Goal: Transaction & Acquisition: Purchase product/service

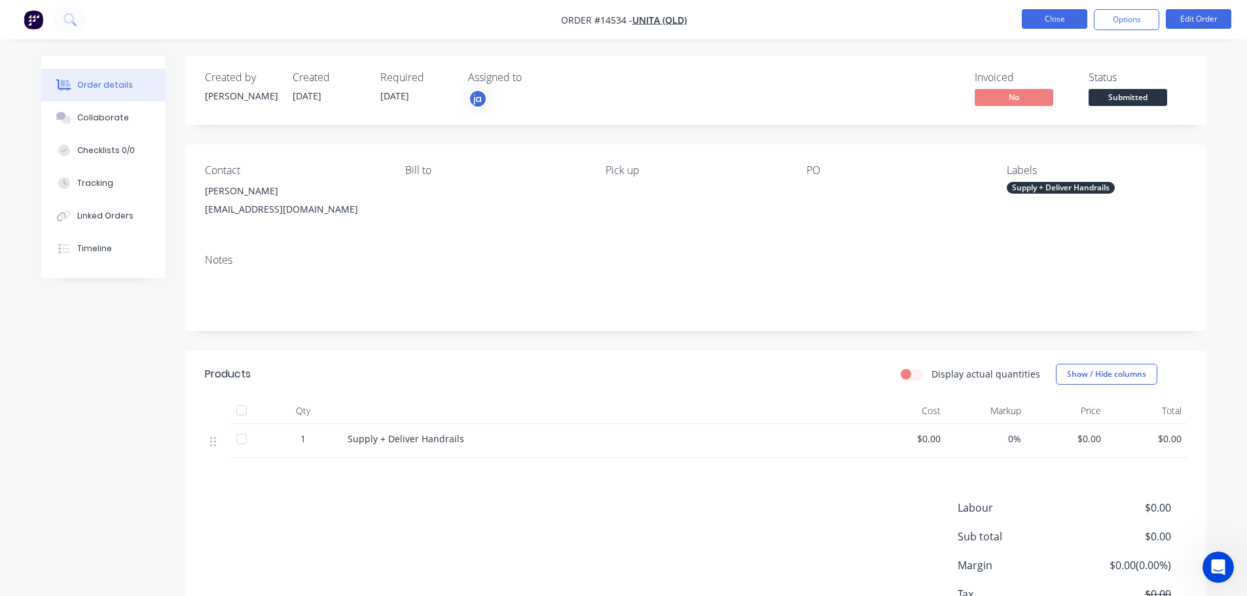
click at [1029, 19] on button "Close" at bounding box center [1054, 19] width 65 height 20
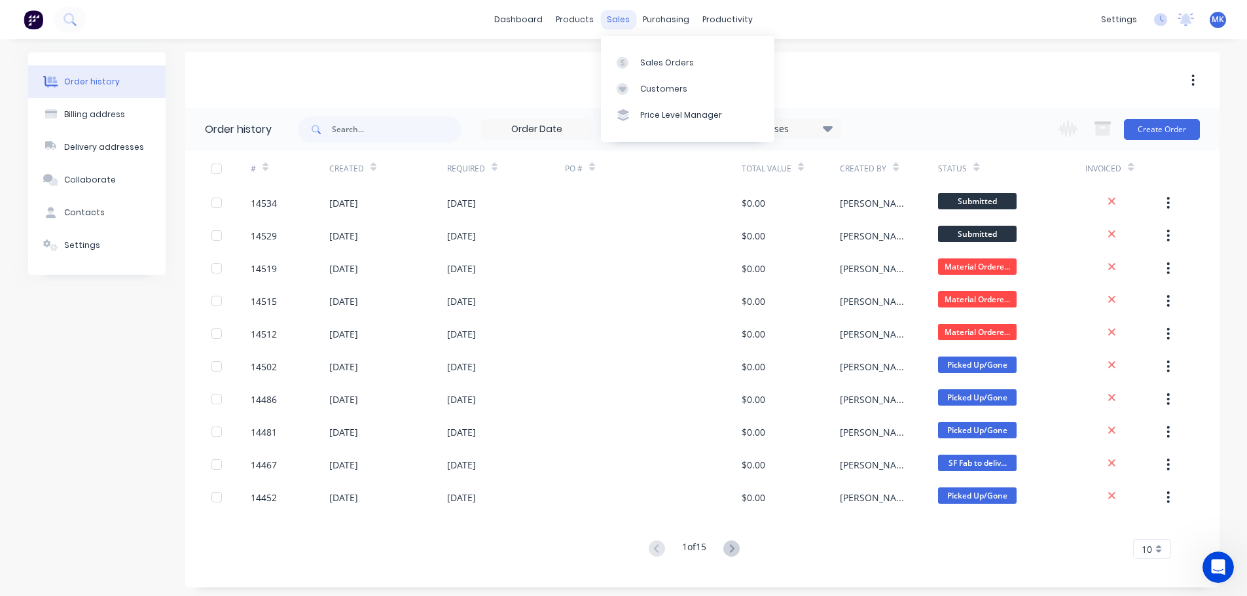
click at [620, 24] on div "sales" at bounding box center [618, 20] width 36 height 20
click at [645, 57] on div "Sales Orders" at bounding box center [667, 63] width 54 height 12
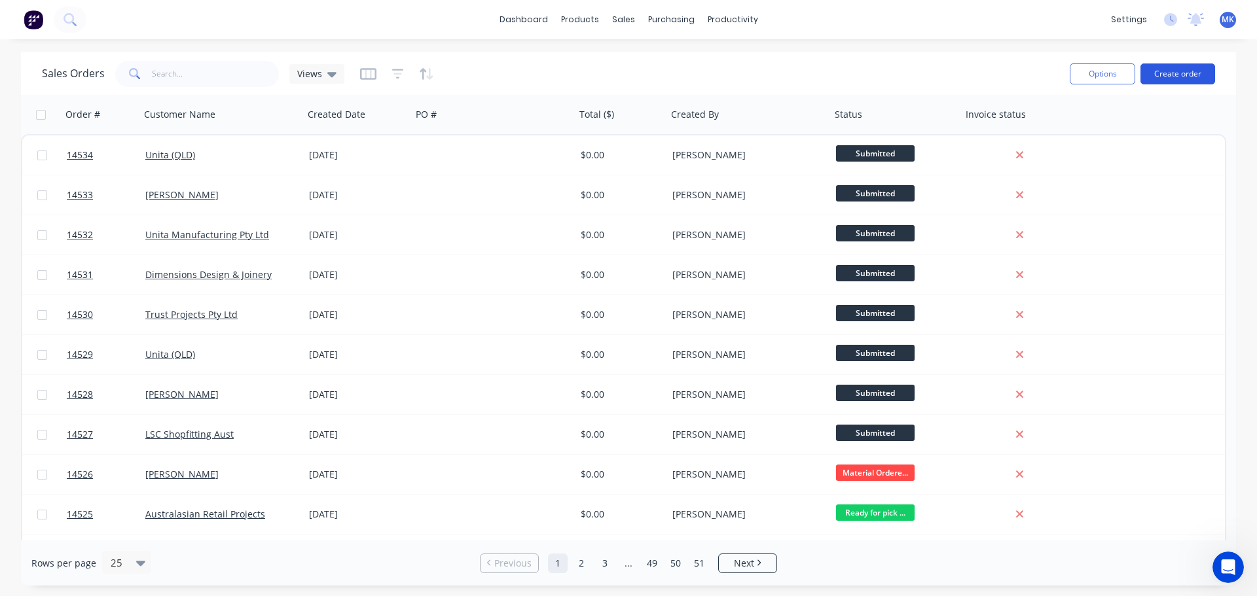
click at [1192, 75] on button "Create order" at bounding box center [1177, 73] width 75 height 21
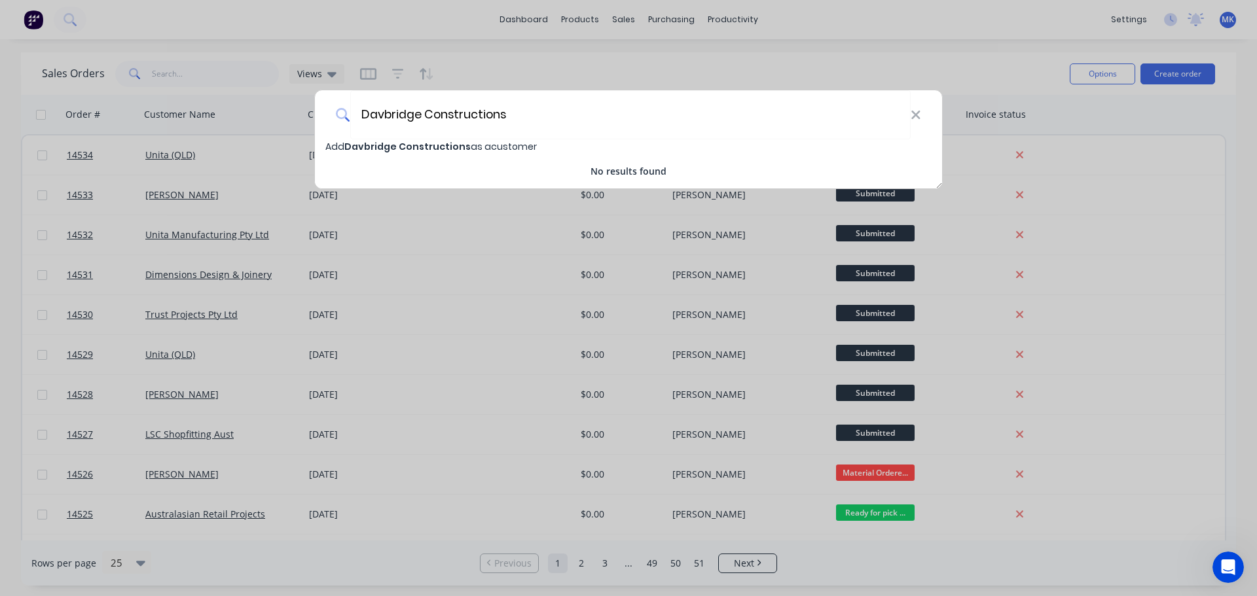
type input "Davbridge Constructions"
click at [423, 153] on div "Add Davbridge Constructions as a customer" at bounding box center [628, 146] width 627 height 14
select select "AU"
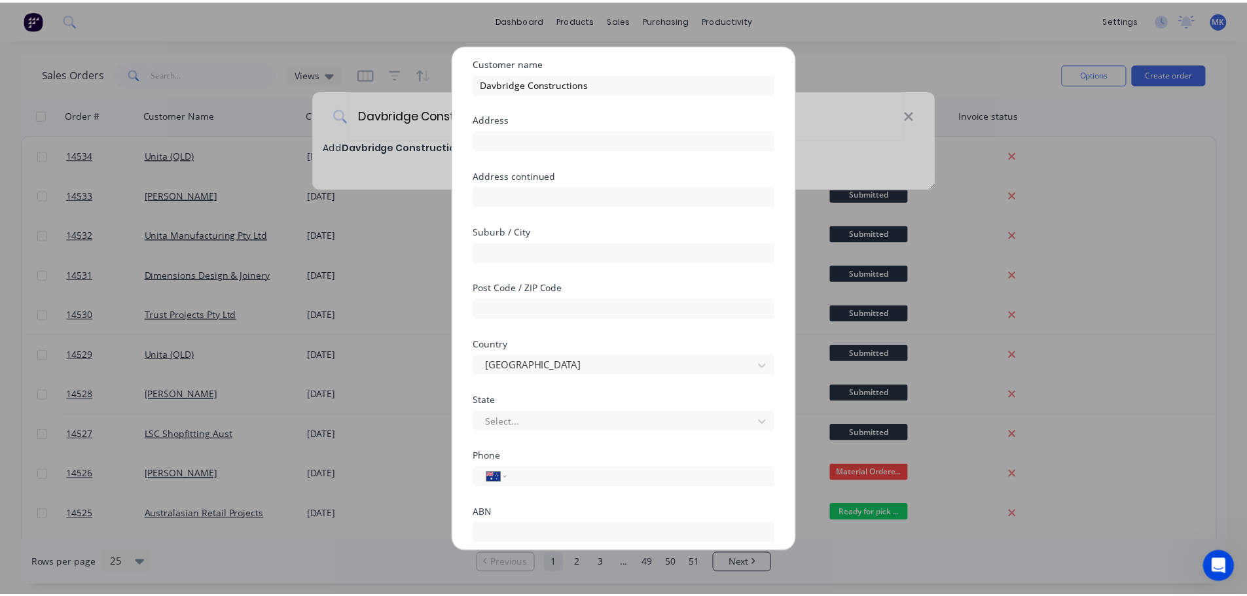
scroll to position [115, 0]
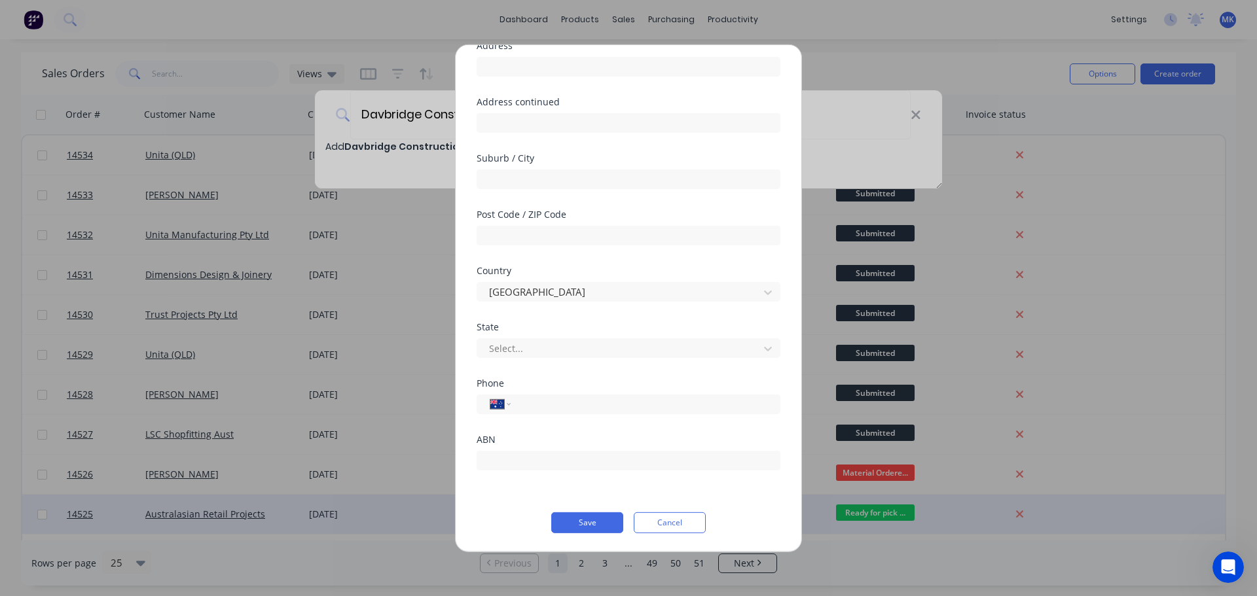
click at [592, 529] on button "Save" at bounding box center [587, 522] width 72 height 21
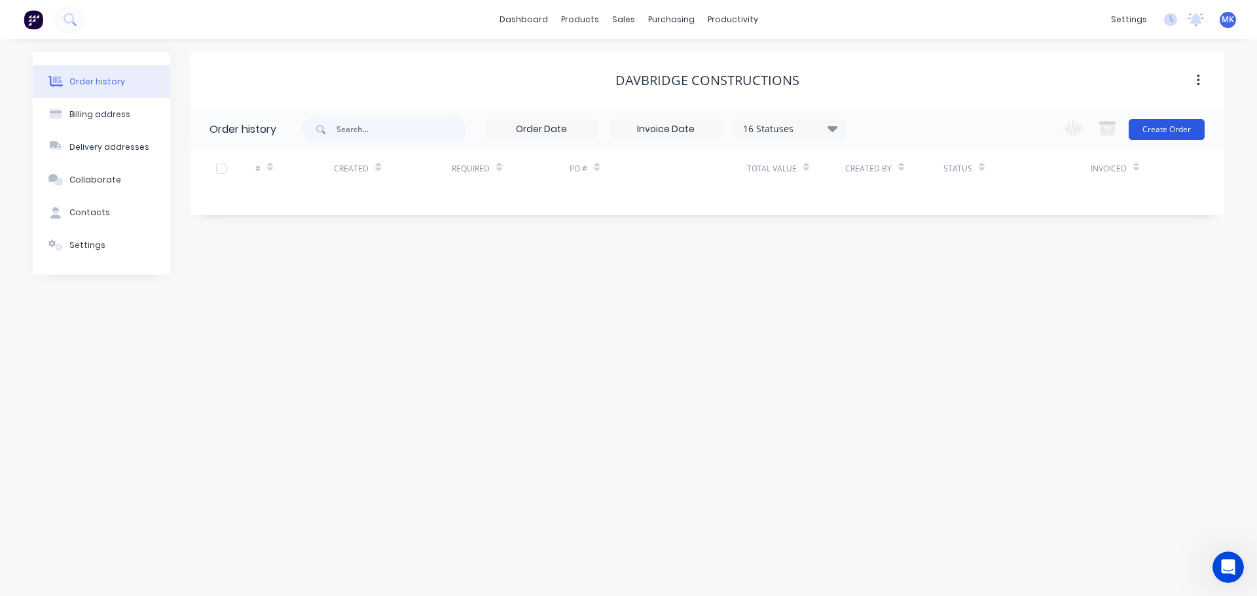
click at [1170, 126] on button "Create Order" at bounding box center [1166, 129] width 76 height 21
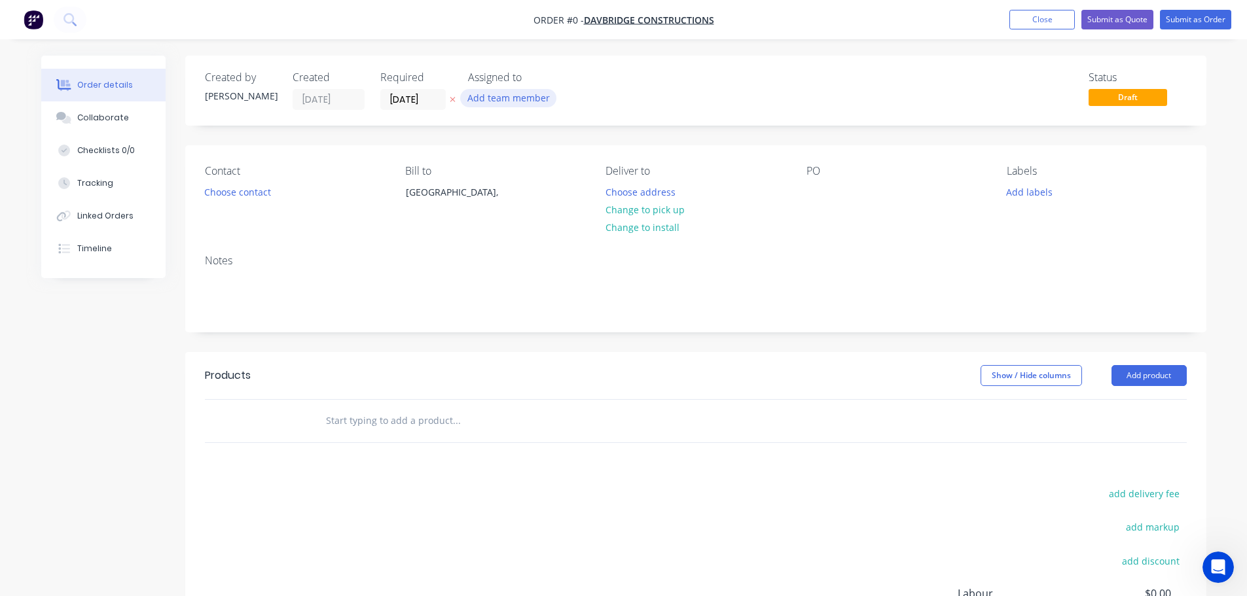
click at [508, 94] on button "Add team member" at bounding box center [508, 98] width 96 height 18
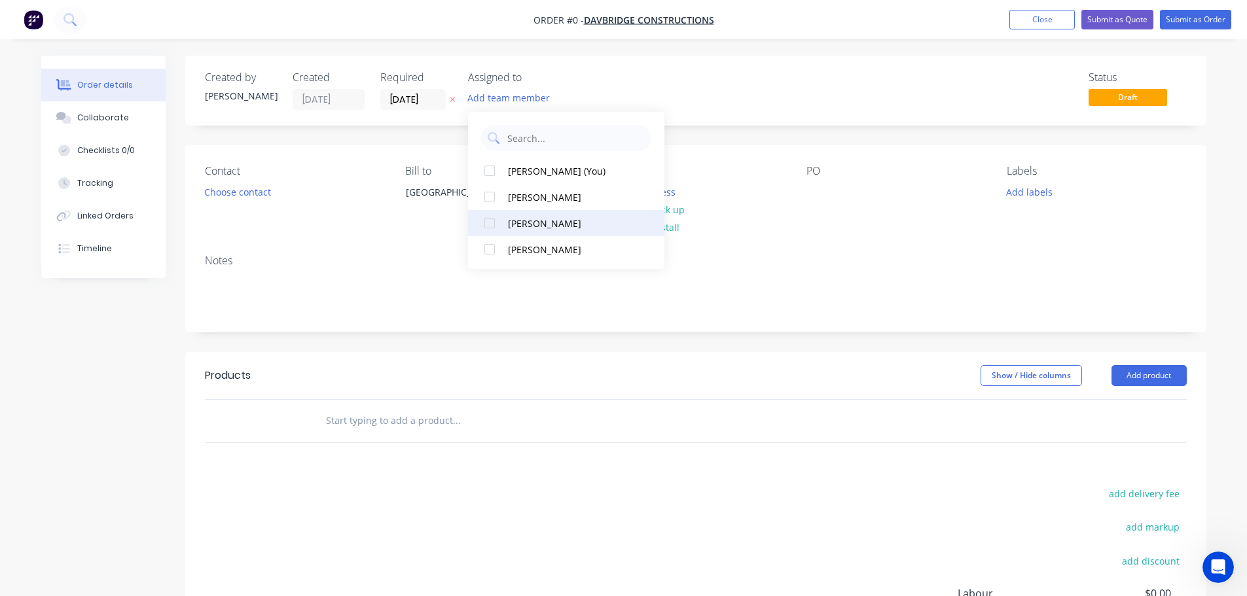
click at [526, 231] on button "[PERSON_NAME]" at bounding box center [566, 223] width 196 height 26
click at [255, 194] on div "Order details Collaborate Checklists 0/0 Tracking Linked Orders Timeline Order …" at bounding box center [623, 416] width 1191 height 721
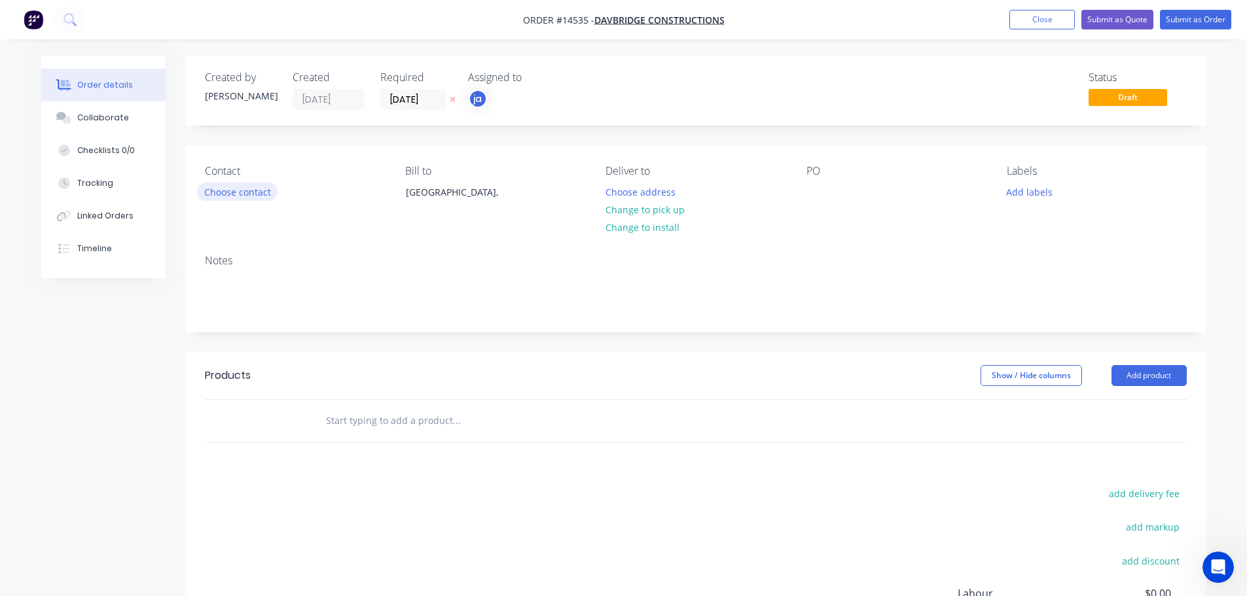
click at [219, 189] on button "Choose contact" at bounding box center [237, 192] width 81 height 18
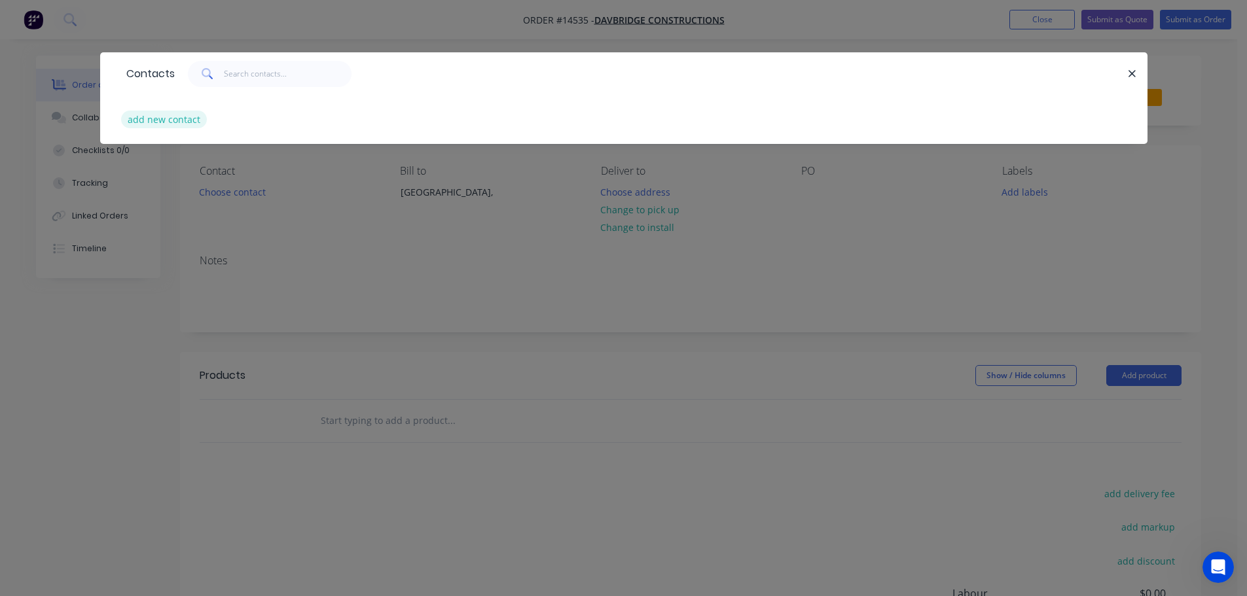
click at [179, 117] on button "add new contact" at bounding box center [164, 120] width 86 height 18
select select "AU"
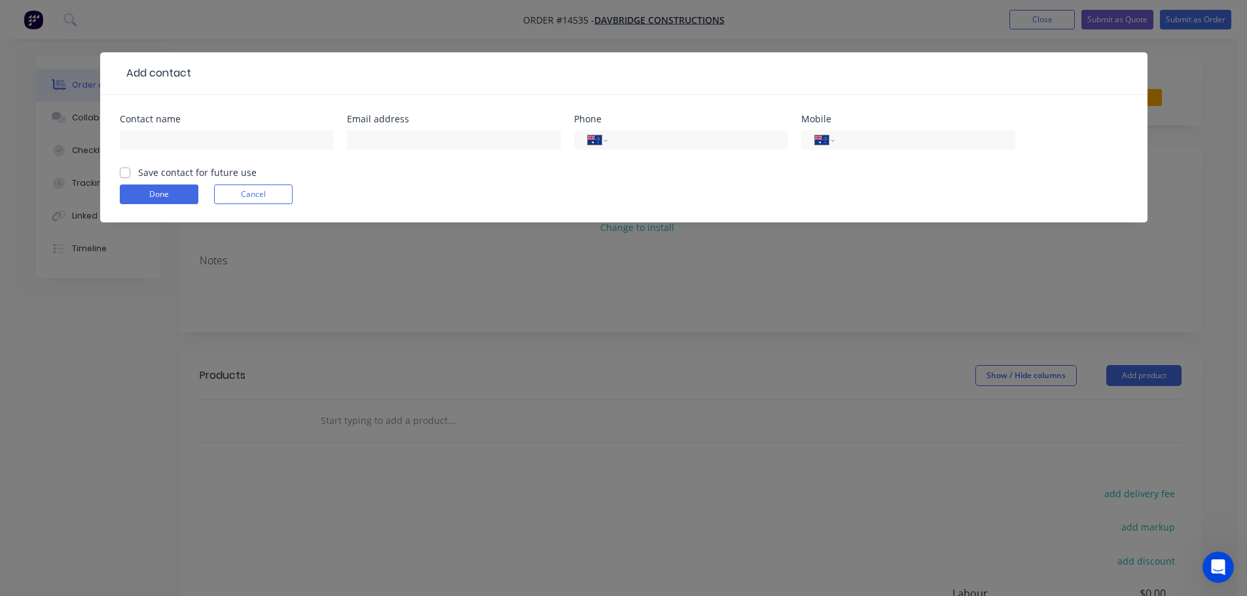
click at [275, 154] on div at bounding box center [227, 146] width 214 height 39
click at [269, 143] on input "text" at bounding box center [227, 140] width 214 height 20
click at [130, 143] on input "[PERSON_NAME]" at bounding box center [227, 140] width 214 height 20
type input "[PERSON_NAME]"
click at [140, 195] on button "Done" at bounding box center [159, 195] width 79 height 20
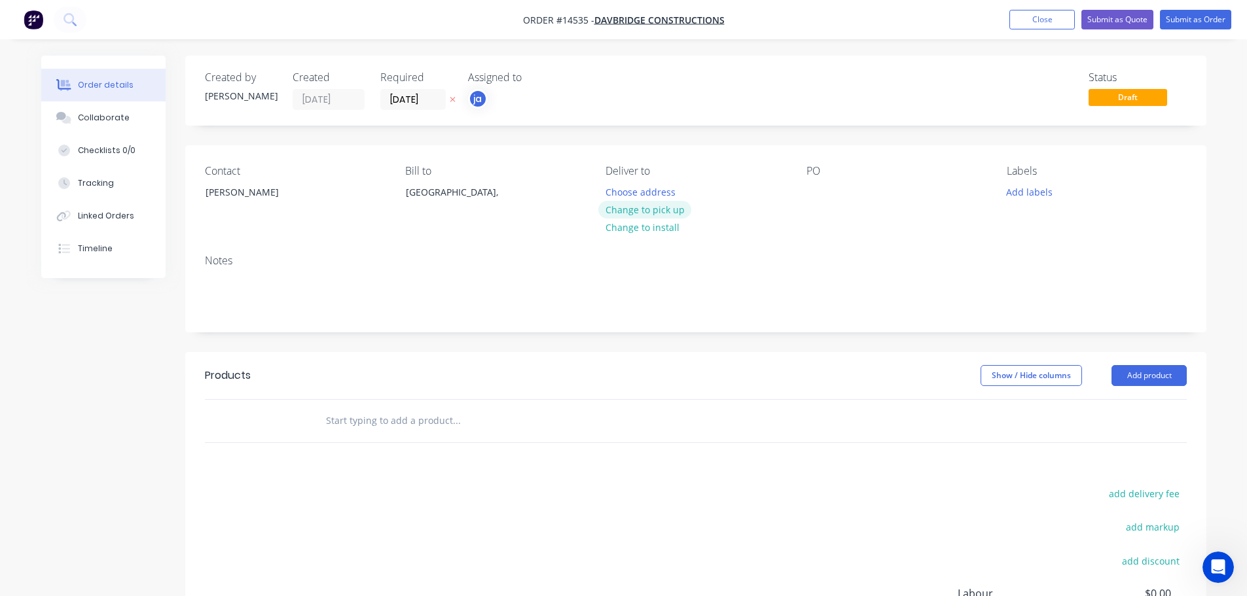
click at [655, 211] on button "Change to pick up" at bounding box center [644, 210] width 93 height 18
click at [1007, 190] on button "Add labels" at bounding box center [1029, 192] width 60 height 18
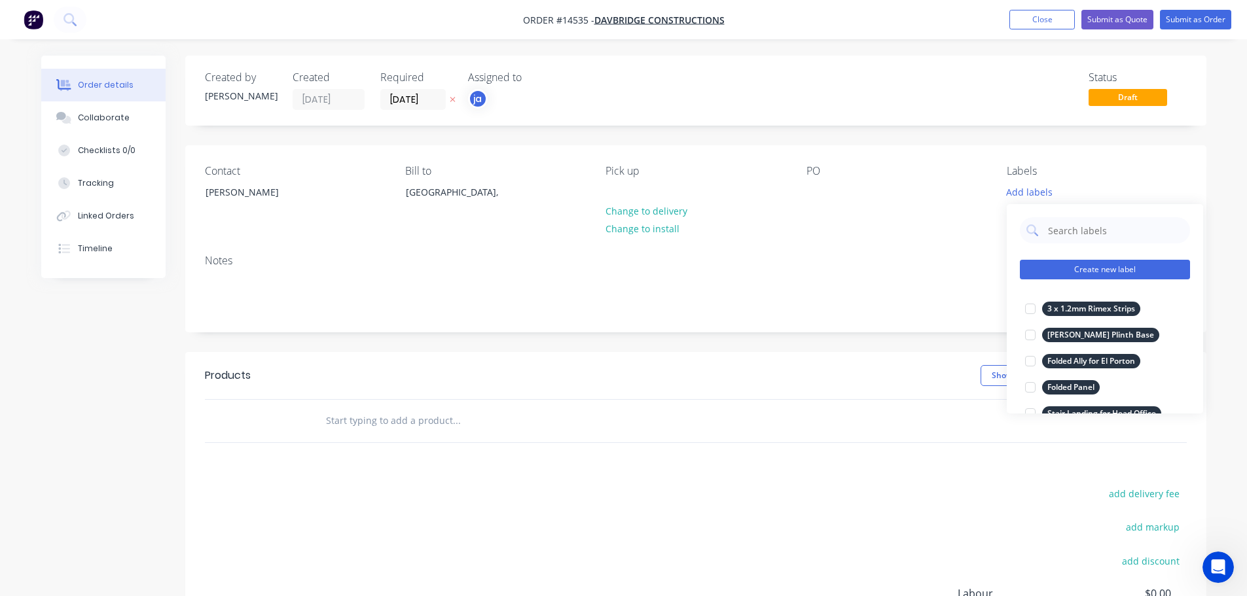
click at [1111, 260] on button "Create new label" at bounding box center [1105, 270] width 170 height 20
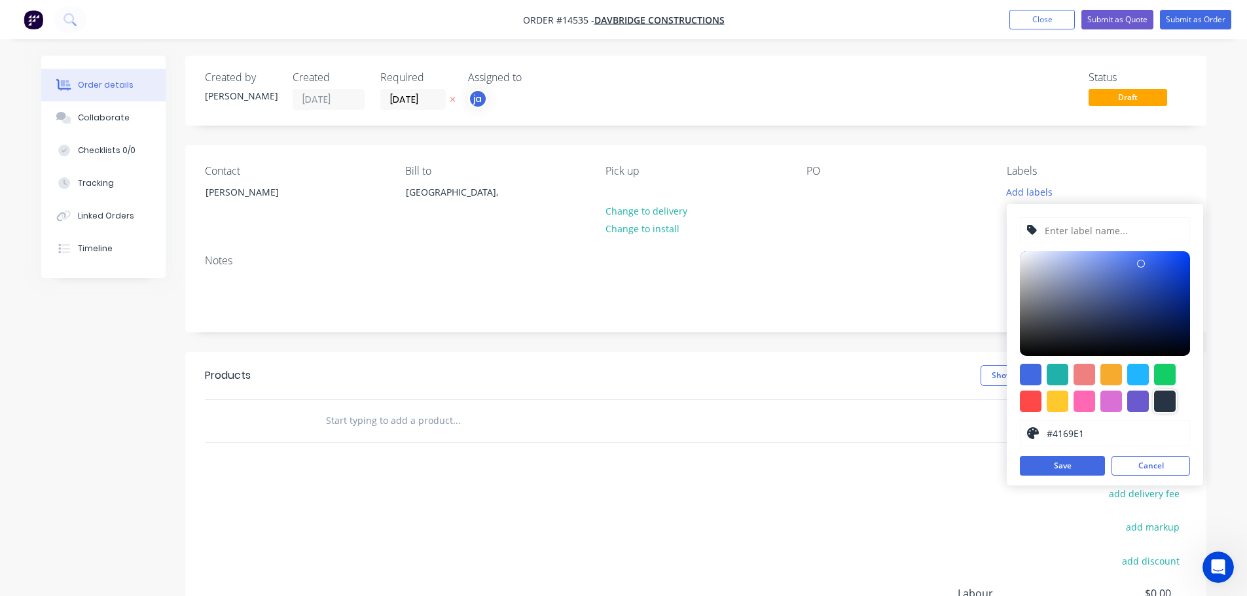
click at [1170, 399] on div at bounding box center [1165, 402] width 22 height 22
type input "#273444"
click at [1124, 240] on input "text" at bounding box center [1112, 230] width 139 height 25
paste input "4 x Ally Checker Plate Sections Welded"
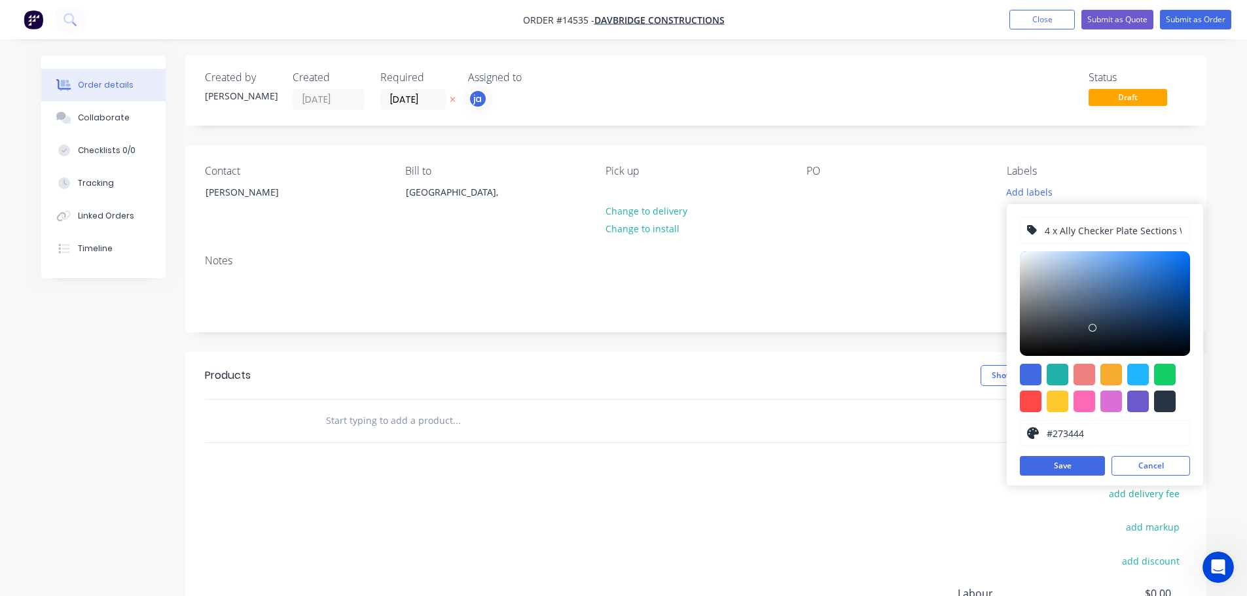
scroll to position [0, 28]
type input "4 x Ally Checker Plate Sections Welded"
click at [1079, 462] on button "Save" at bounding box center [1062, 466] width 85 height 20
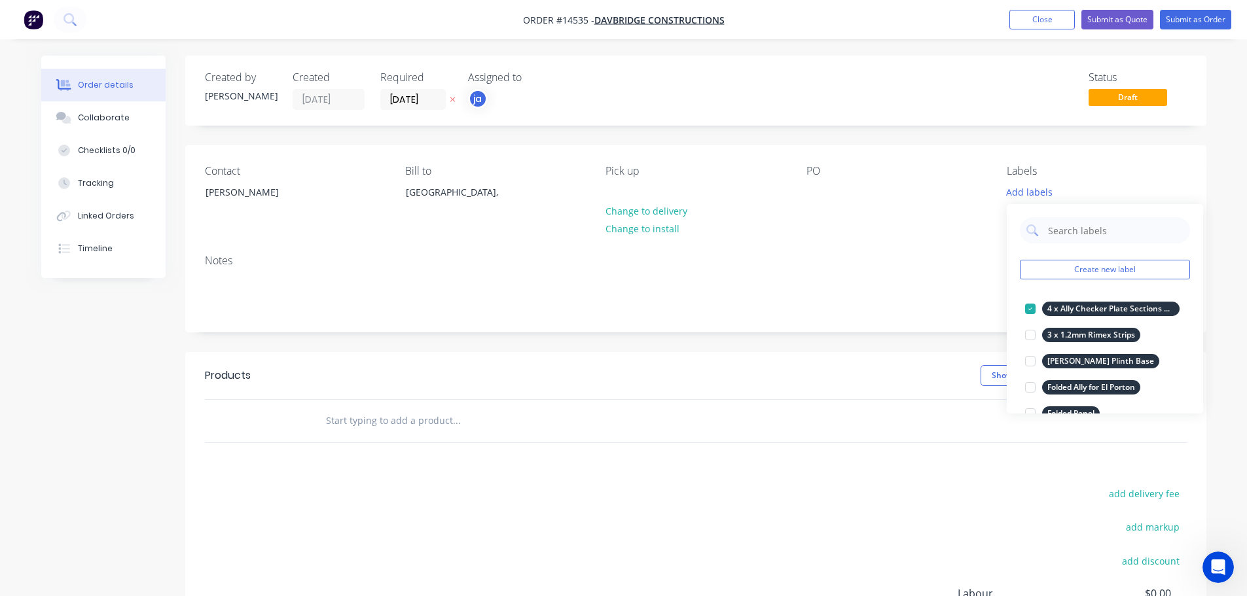
click at [397, 409] on input "text" at bounding box center [456, 421] width 262 height 26
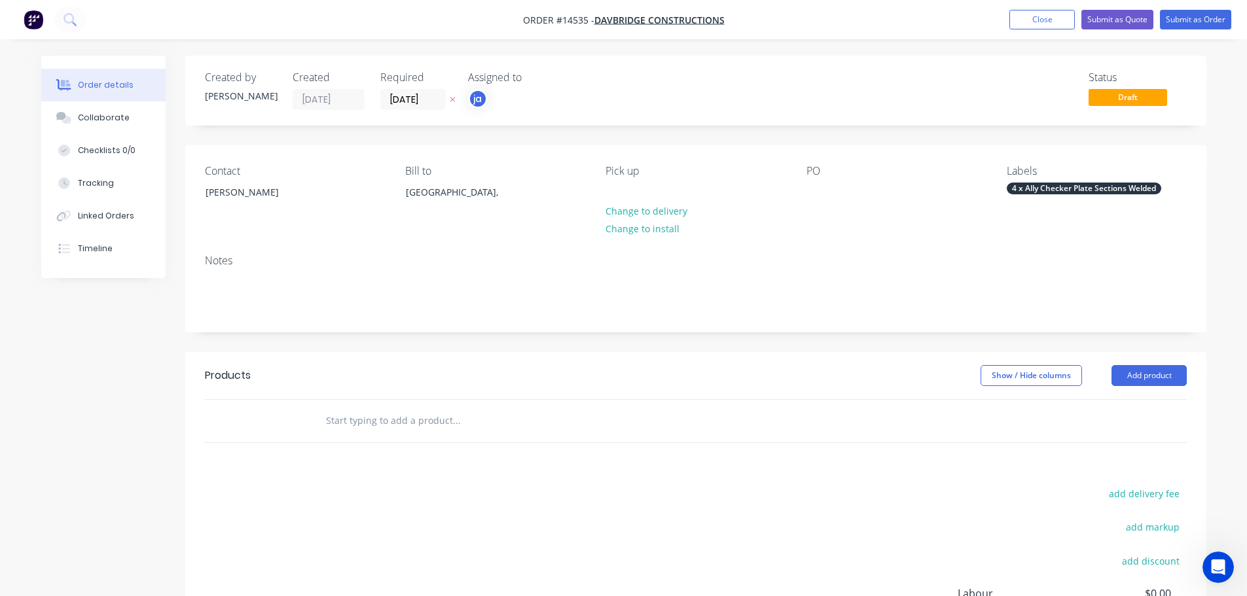
paste input "4 x Ally Checker Plate Sections Welded"
type input "4 x Ally Checker Plate Sections Welded"
click at [469, 478] on button "Add 4 x Ally Checker Plate Sections Welded to order" at bounding box center [527, 471] width 393 height 42
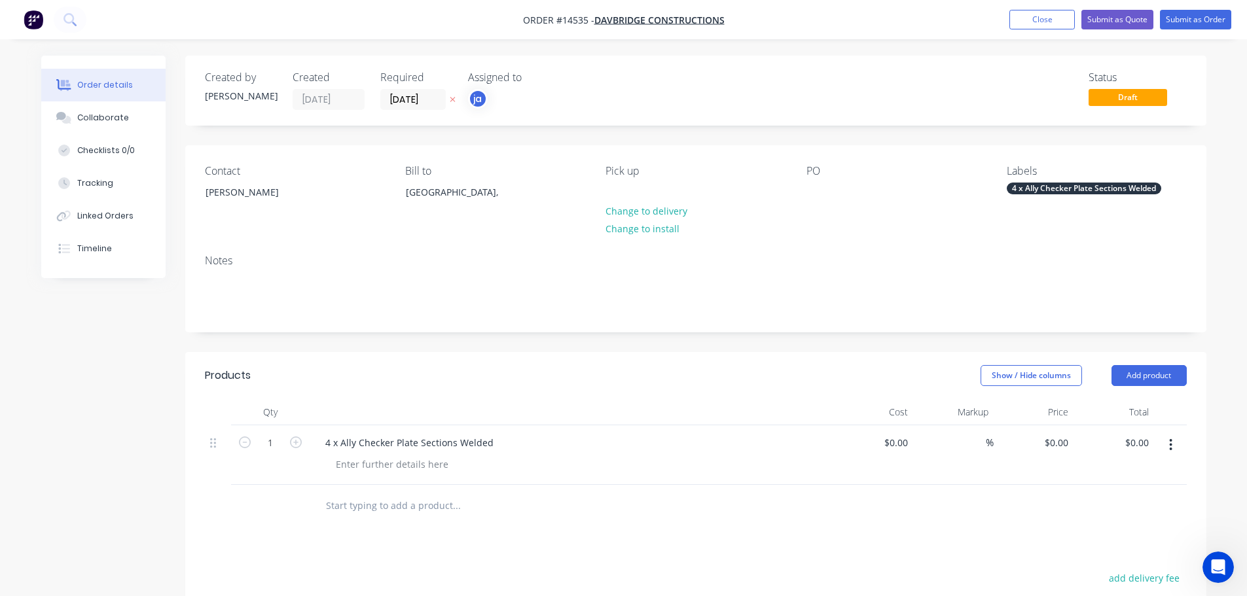
click at [1081, 187] on div "4 x Ally Checker Plate Sections Welded" at bounding box center [1084, 189] width 154 height 12
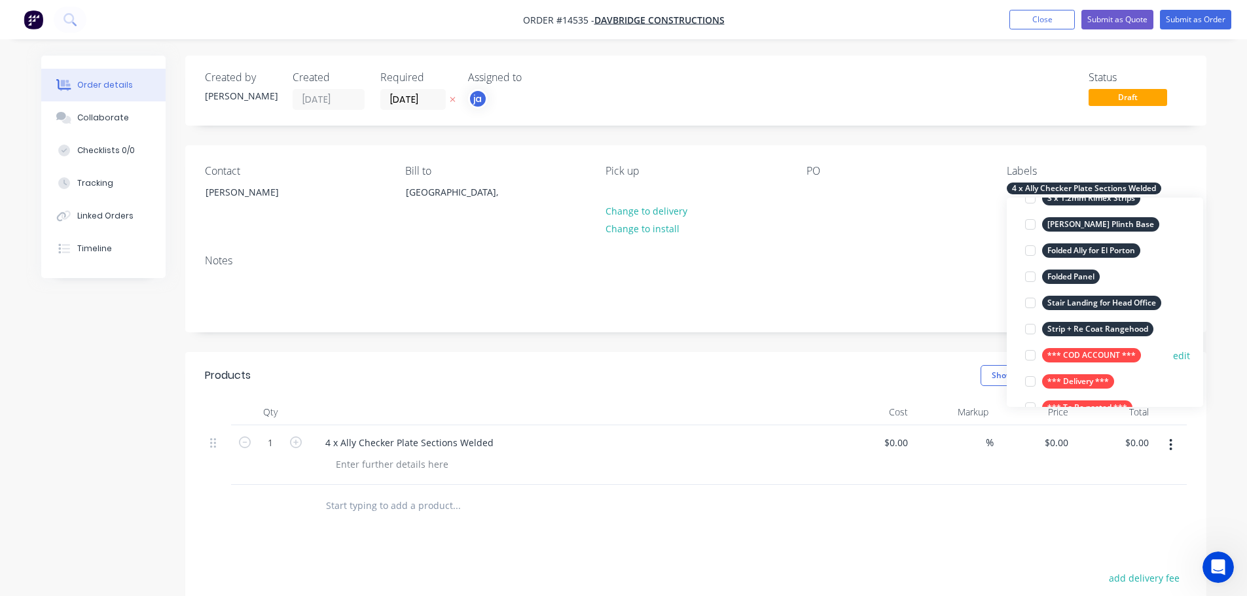
scroll to position [131, 0]
drag, startPoint x: 1084, startPoint y: 348, endPoint x: 910, endPoint y: 253, distance: 199.2
click at [1083, 346] on button "*** COD ACCOUNT ***" at bounding box center [1083, 355] width 126 height 18
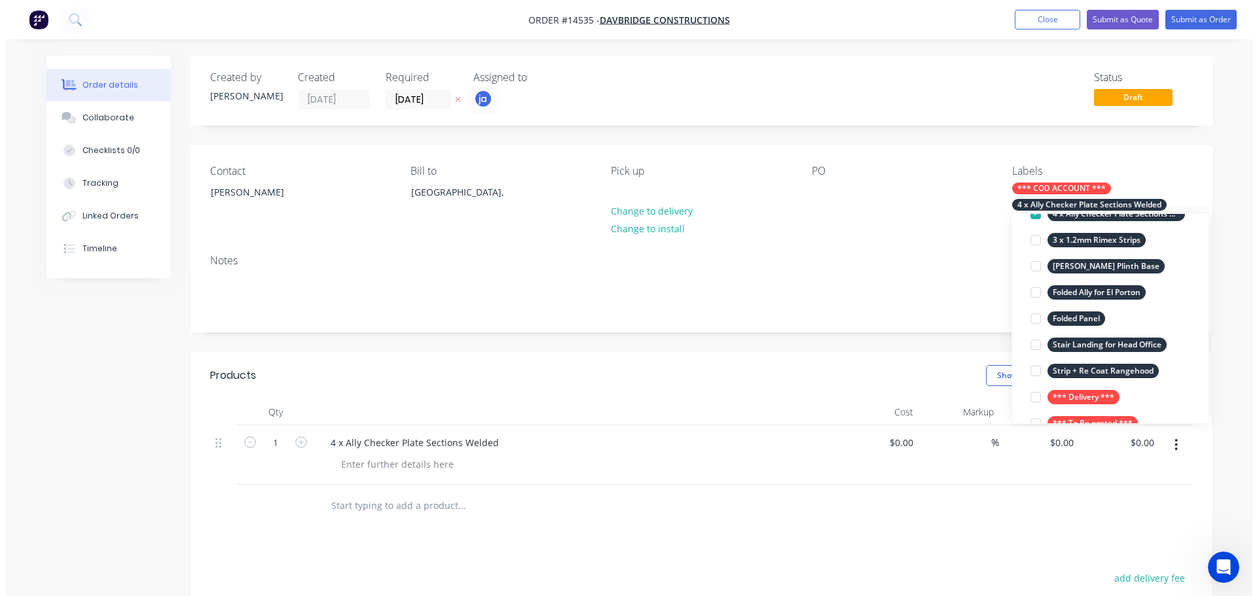
scroll to position [0, 0]
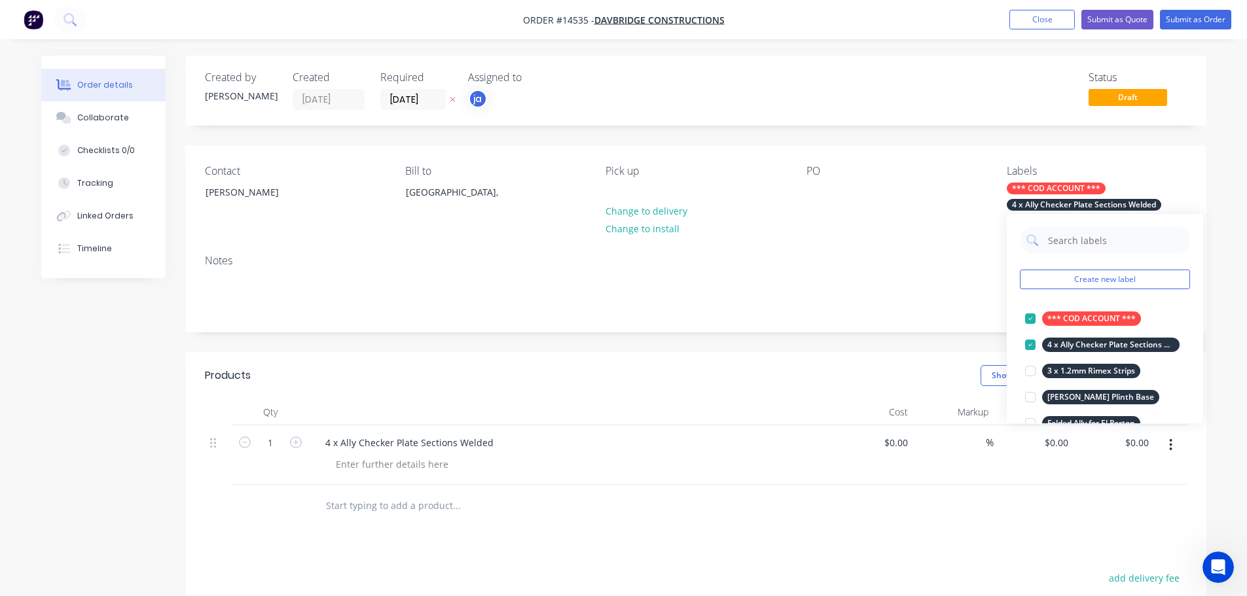
click at [908, 198] on div "PO" at bounding box center [895, 195] width 179 height 60
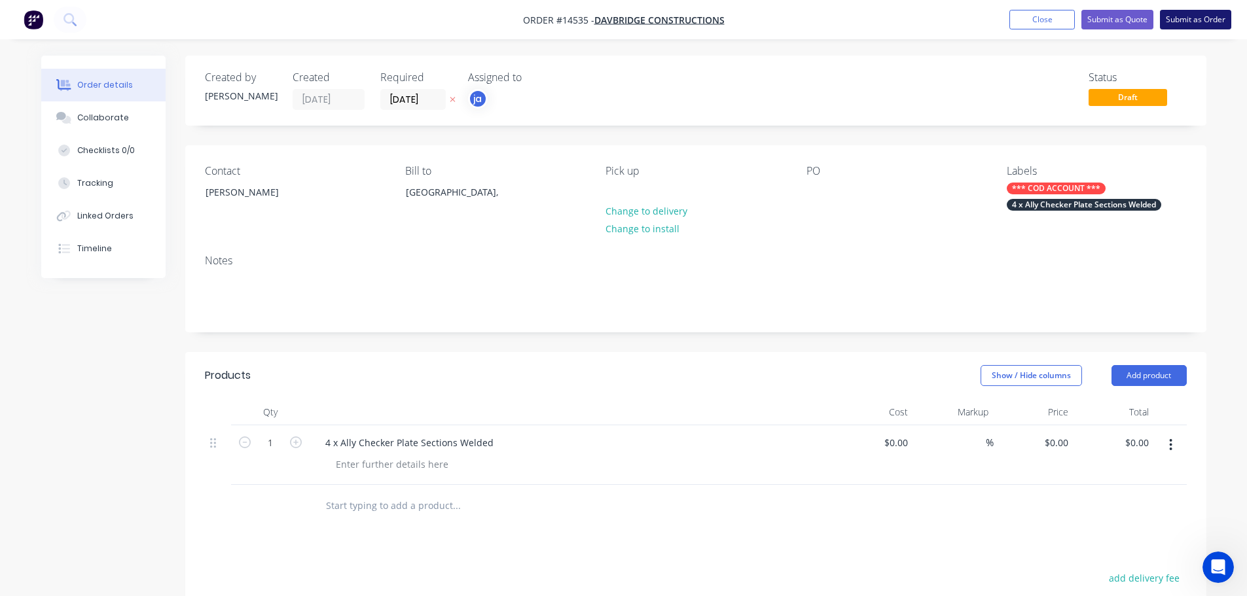
click at [1181, 19] on button "Submit as Order" at bounding box center [1195, 20] width 71 height 20
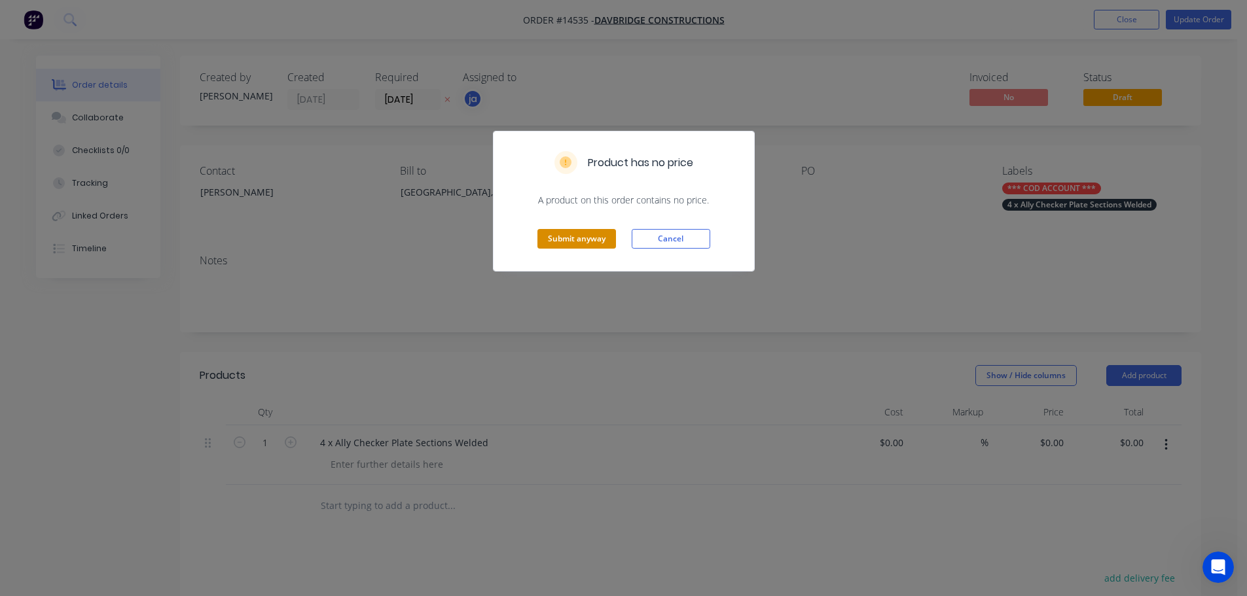
click at [584, 236] on button "Submit anyway" at bounding box center [576, 239] width 79 height 20
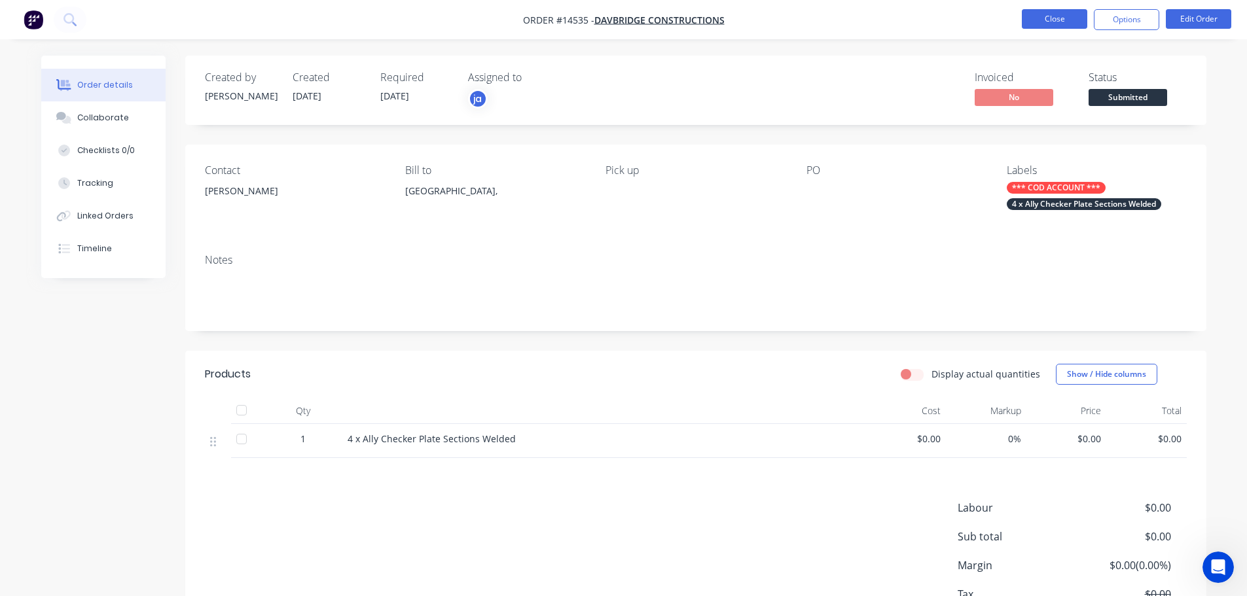
click at [1056, 22] on button "Close" at bounding box center [1054, 19] width 65 height 20
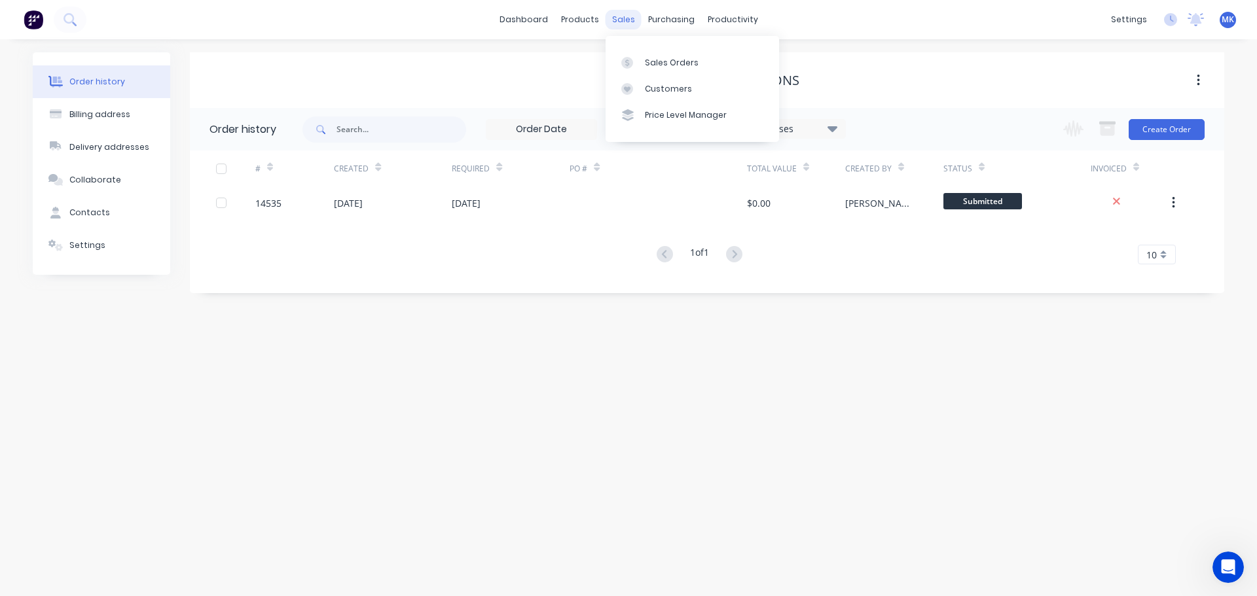
click at [626, 16] on div "sales" at bounding box center [623, 20] width 36 height 20
click at [645, 70] on link "Sales Orders" at bounding box center [691, 62] width 173 height 26
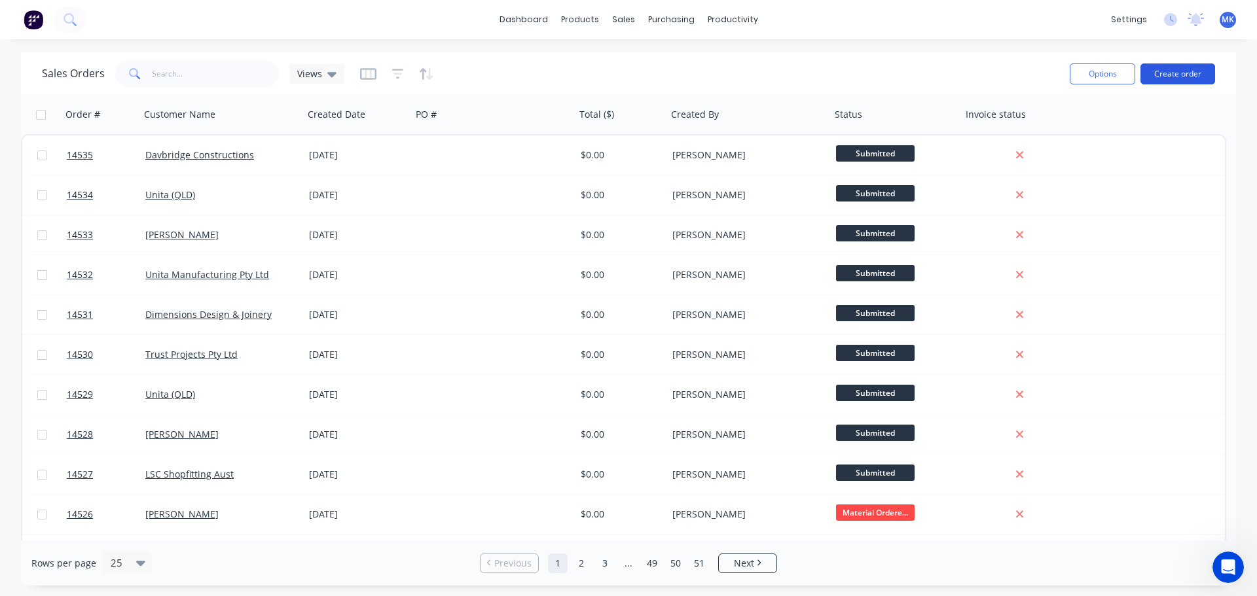
click at [1189, 72] on button "Create order" at bounding box center [1177, 73] width 75 height 21
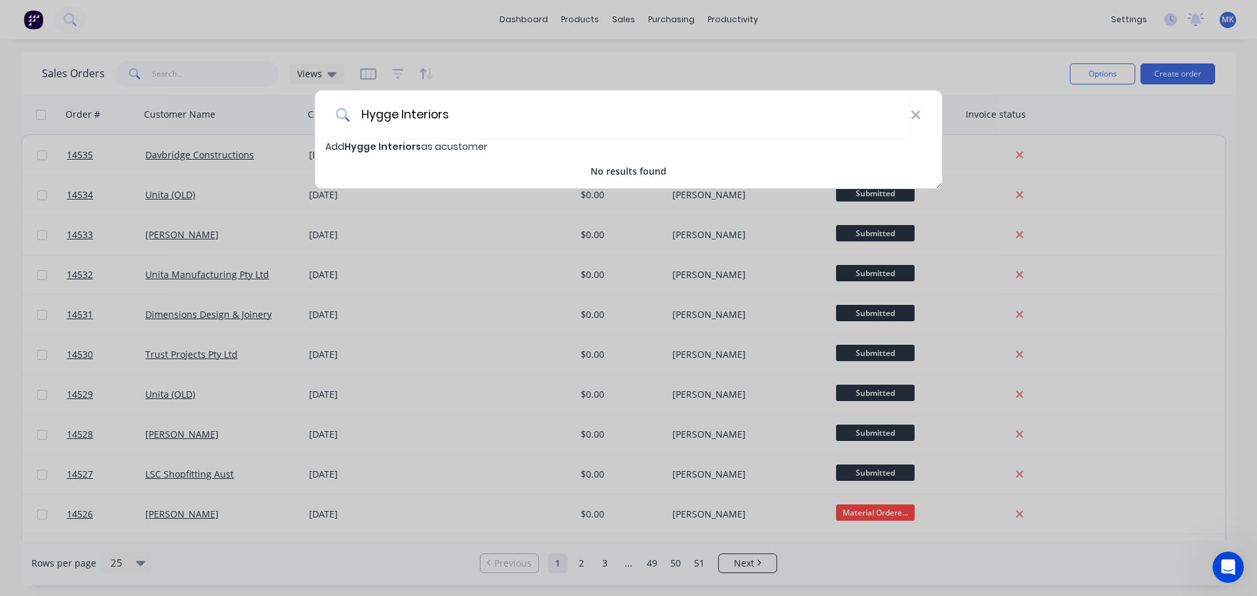
type input "Hygge Interiors"
click at [380, 147] on span "Hygge Interiors" at bounding box center [382, 146] width 77 height 13
select select "AU"
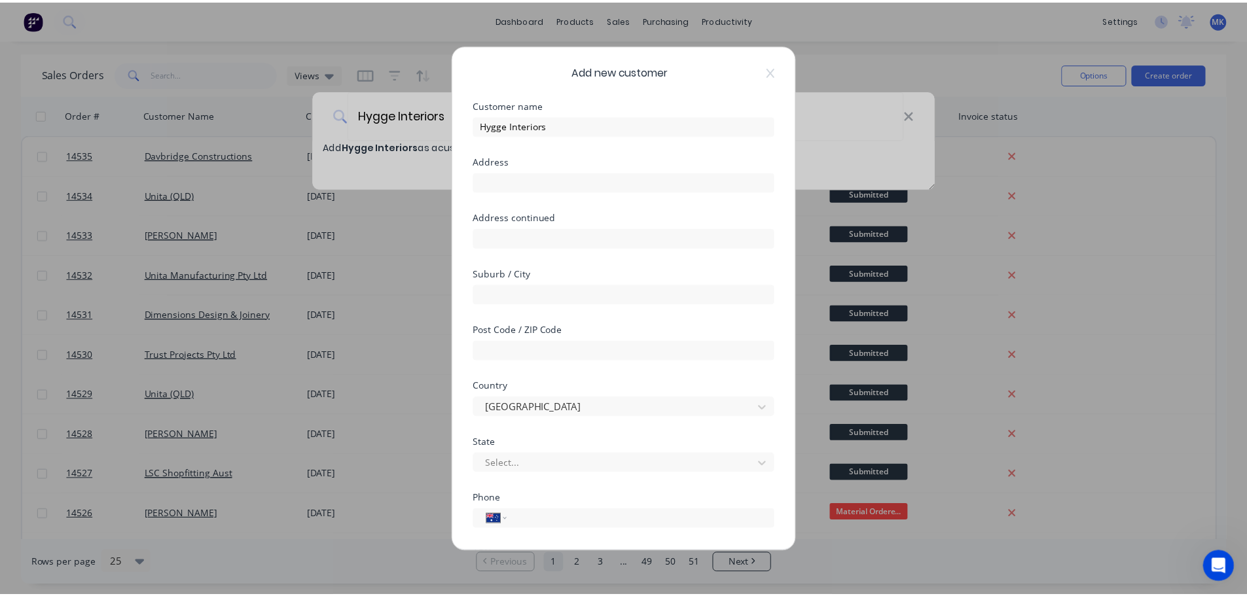
scroll to position [115, 0]
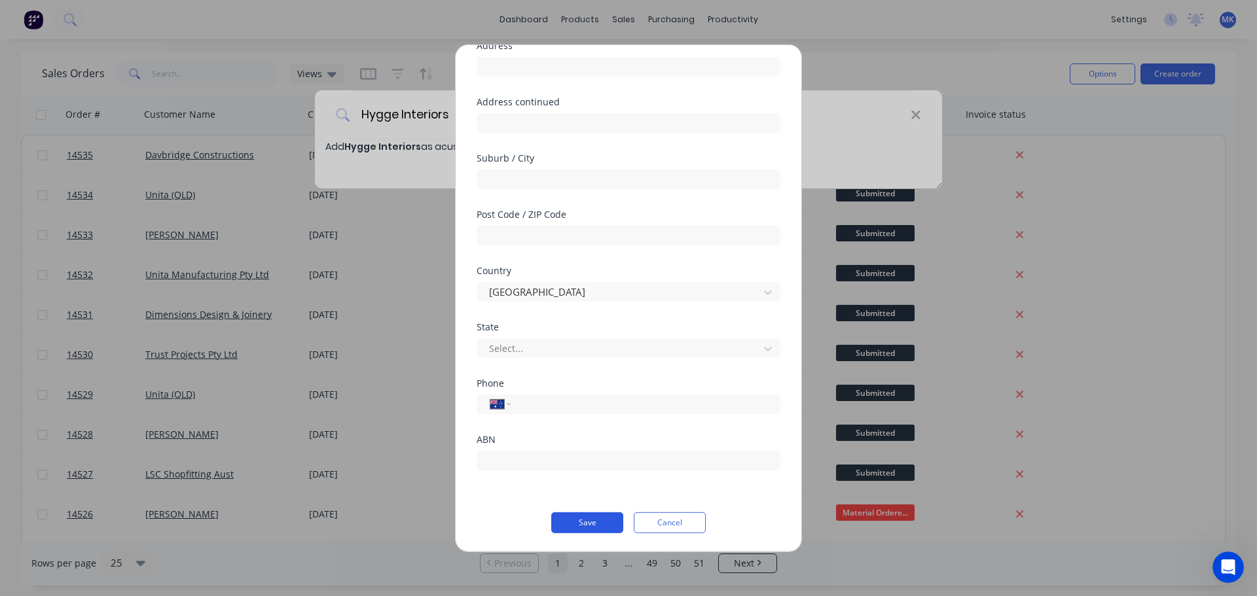
click at [597, 525] on button "Save" at bounding box center [587, 522] width 72 height 21
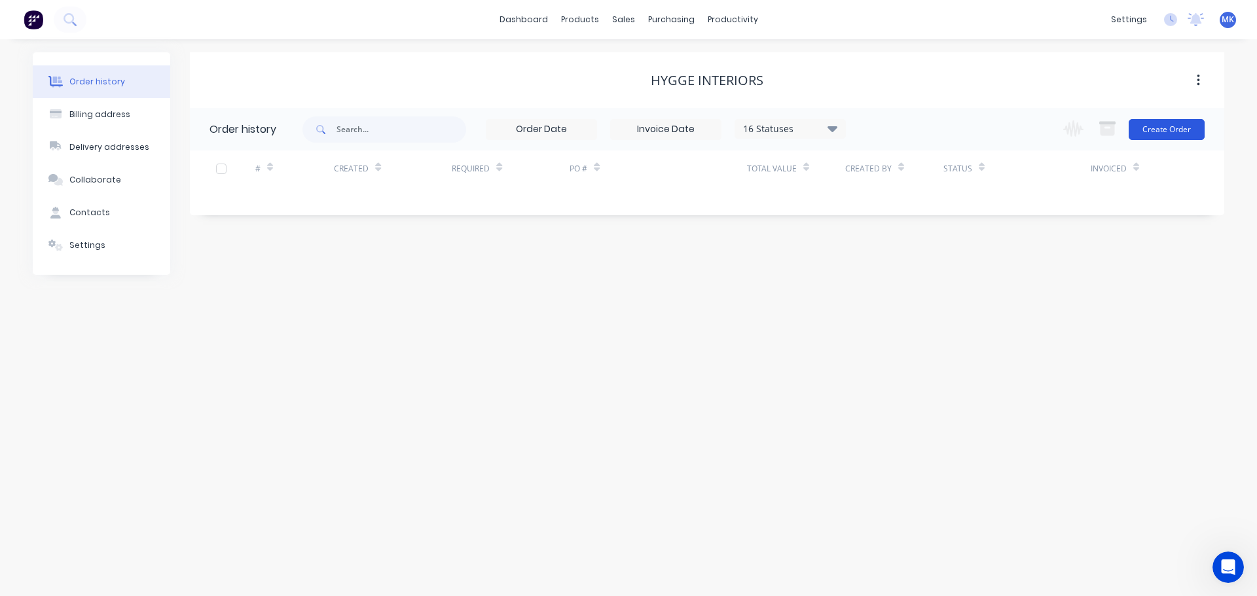
click at [1158, 119] on button "Create Order" at bounding box center [1166, 129] width 76 height 21
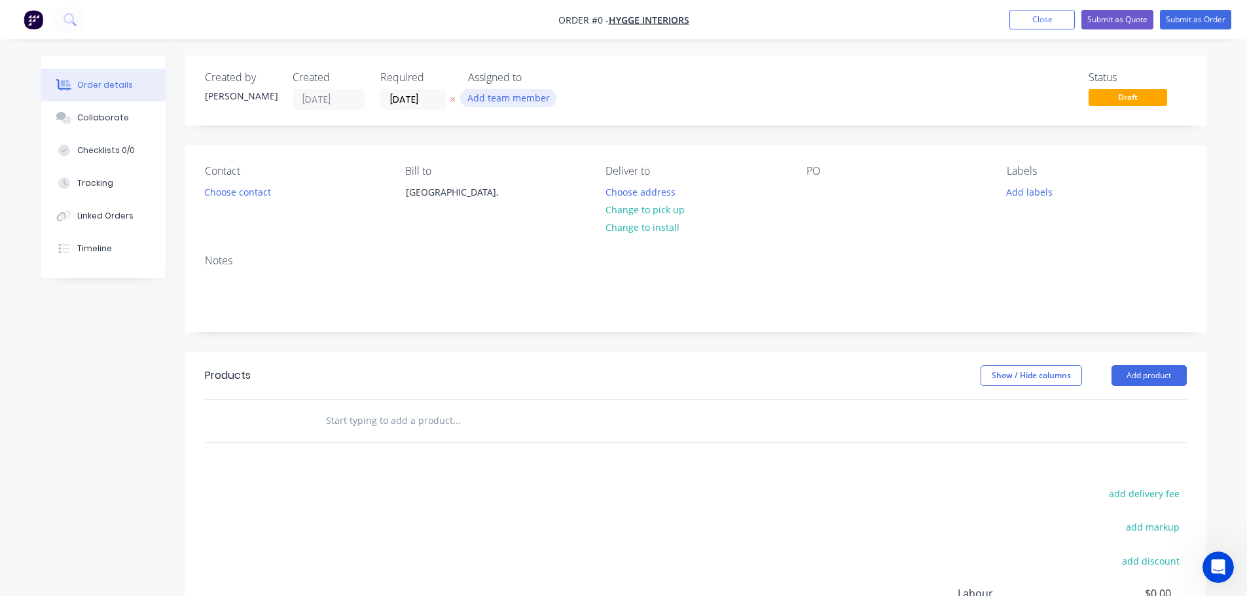
click at [503, 100] on button "Add team member" at bounding box center [508, 98] width 96 height 18
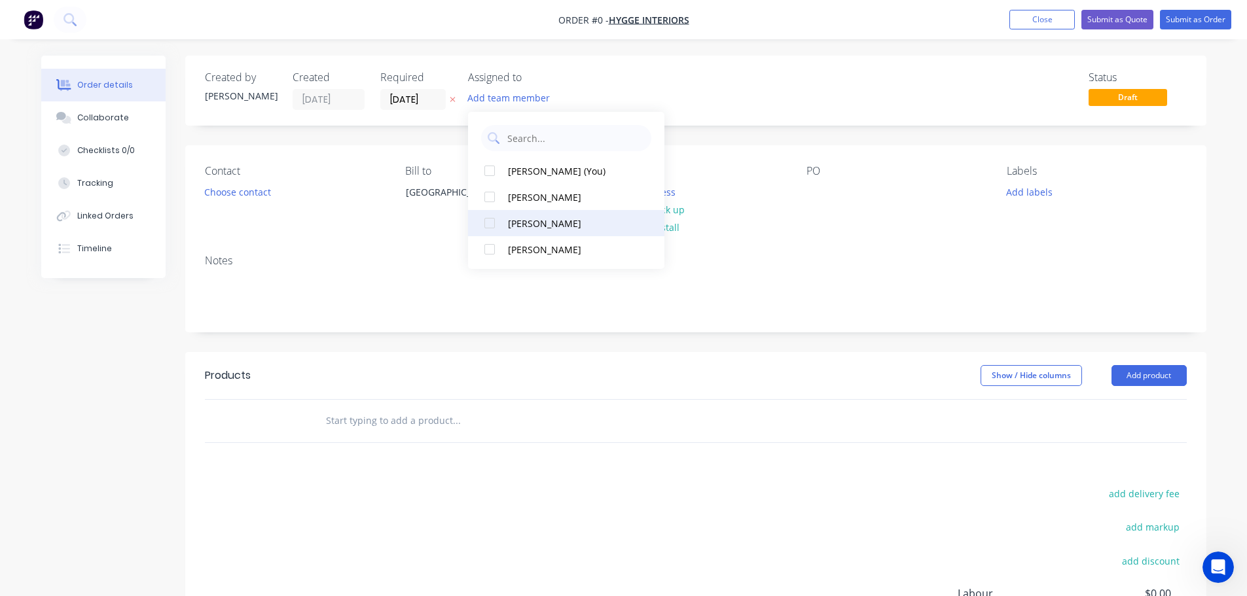
drag, startPoint x: 538, startPoint y: 223, endPoint x: 249, endPoint y: 229, distance: 289.4
click at [538, 223] on div "[PERSON_NAME]" at bounding box center [573, 224] width 131 height 14
click at [238, 203] on div "Order details Collaborate Checklists 0/0 Tracking Linked Orders Timeline Order …" at bounding box center [623, 416] width 1191 height 721
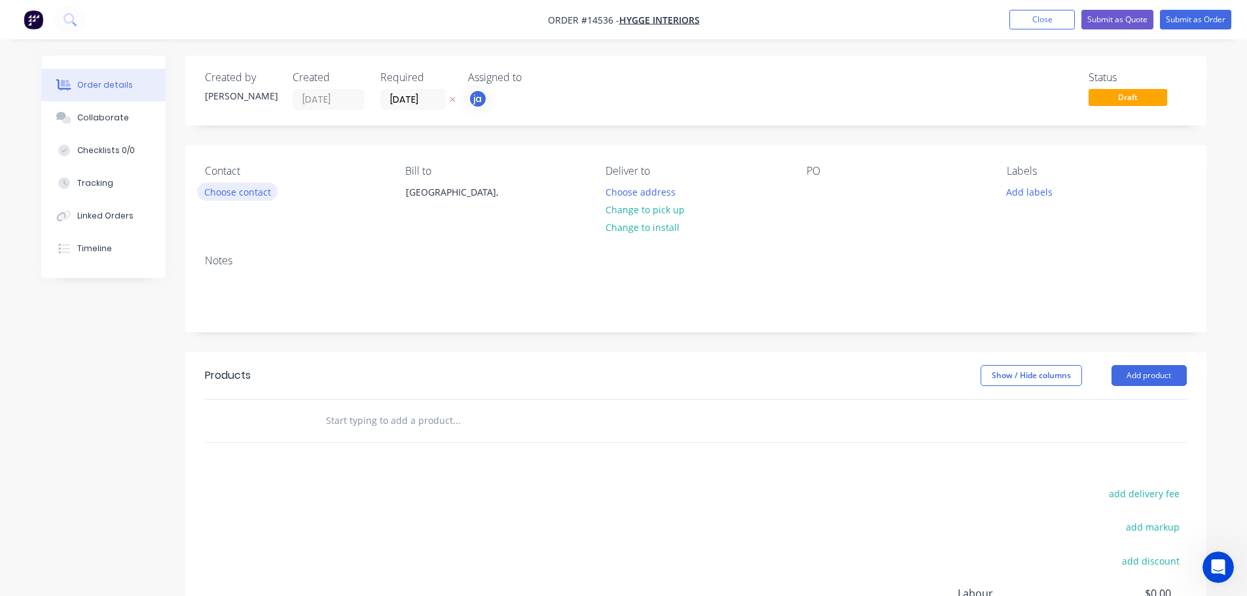
click at [237, 197] on button "Choose contact" at bounding box center [237, 192] width 81 height 18
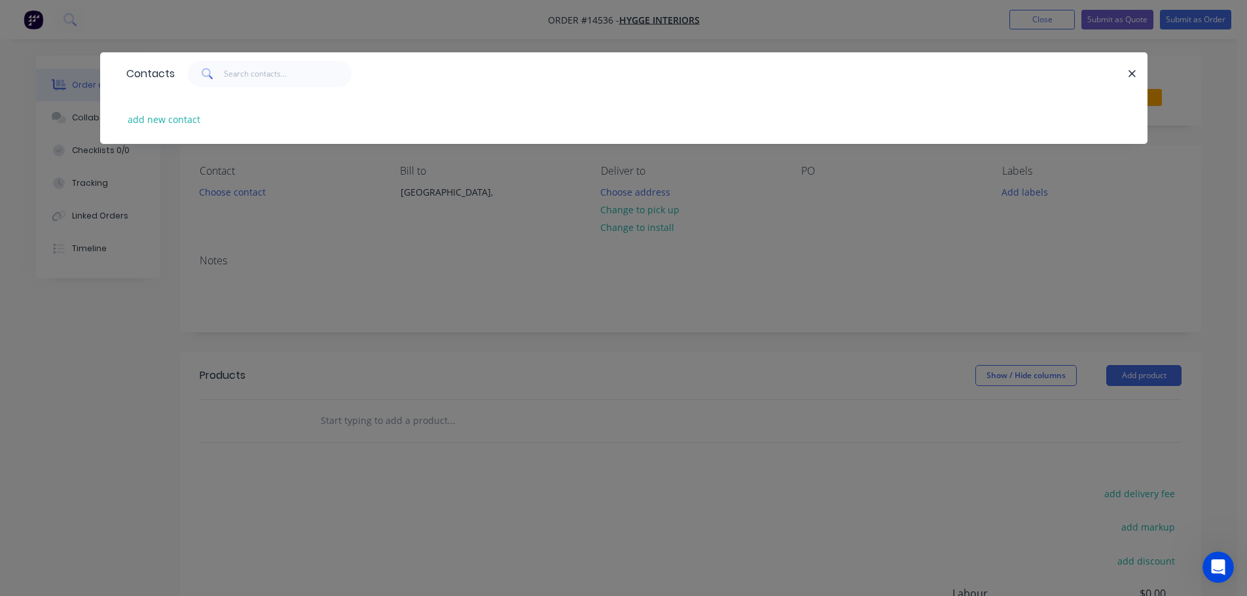
click at [179, 129] on div "add new contact" at bounding box center [624, 119] width 1008 height 49
click at [179, 122] on button "add new contact" at bounding box center [164, 120] width 86 height 18
select select "AU"
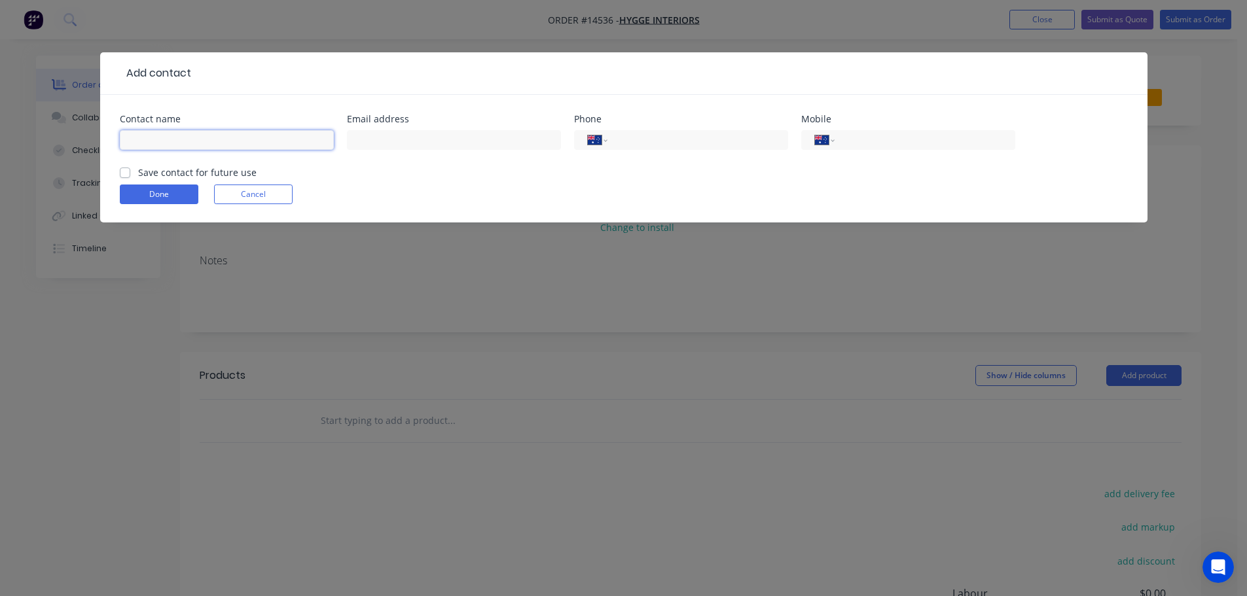
click at [260, 143] on input "text" at bounding box center [227, 140] width 214 height 20
type input "Gui"
click at [174, 201] on button "Done" at bounding box center [159, 195] width 79 height 20
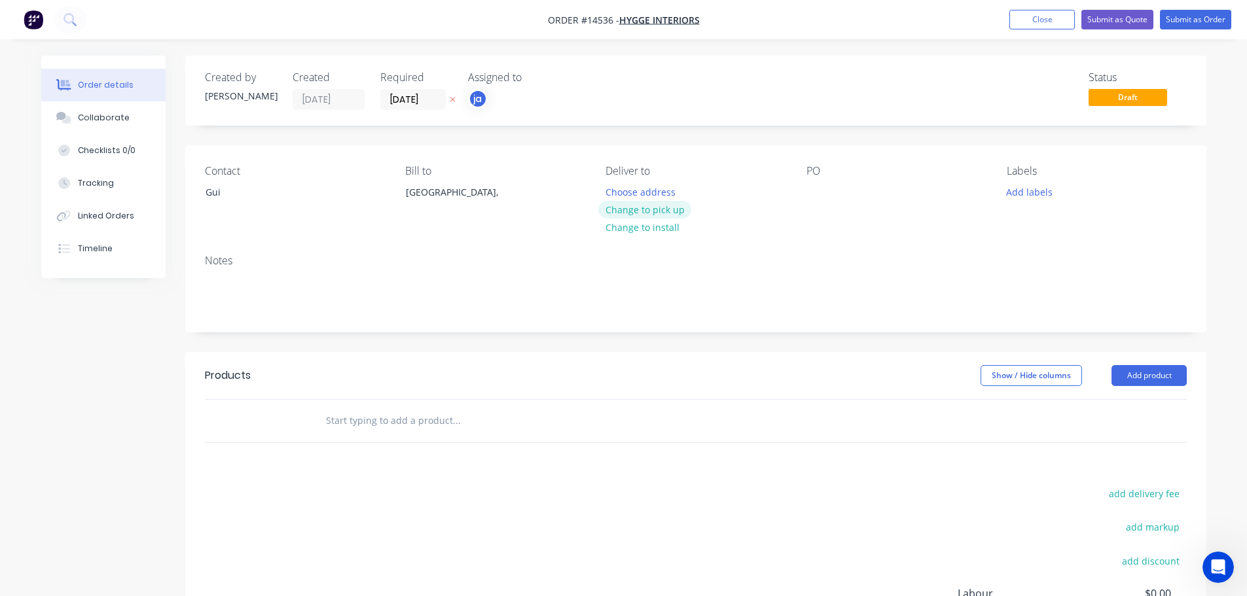
click at [634, 206] on button "Change to pick up" at bounding box center [644, 210] width 93 height 18
click at [1016, 194] on button "Add labels" at bounding box center [1029, 192] width 60 height 18
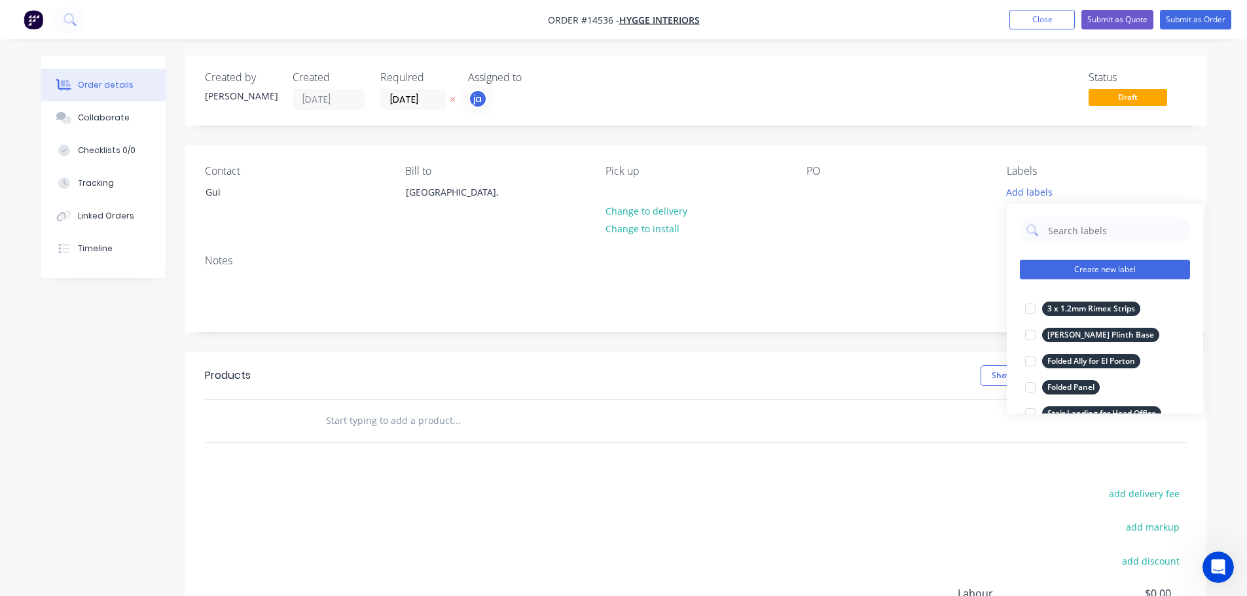
click at [1119, 266] on button "Create new label" at bounding box center [1105, 270] width 170 height 20
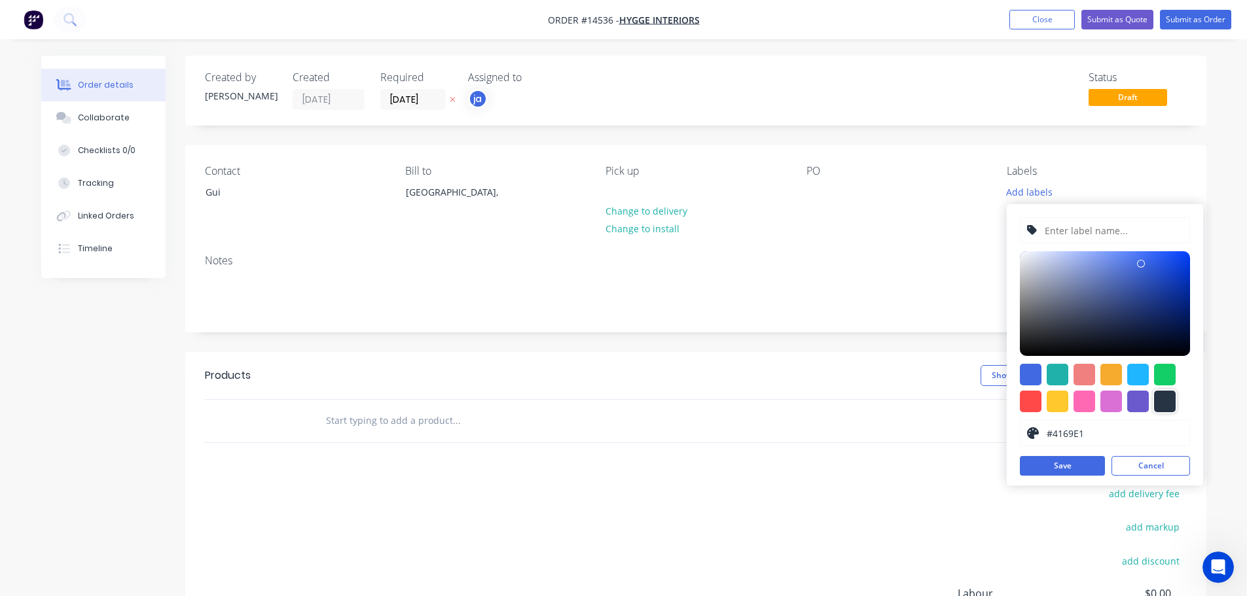
click at [1158, 401] on div at bounding box center [1165, 402] width 22 height 22
type input "#273444"
click at [1095, 230] on input "text" at bounding box center [1112, 230] width 139 height 25
paste input "Custom Items - Various Shelves + Footrails"
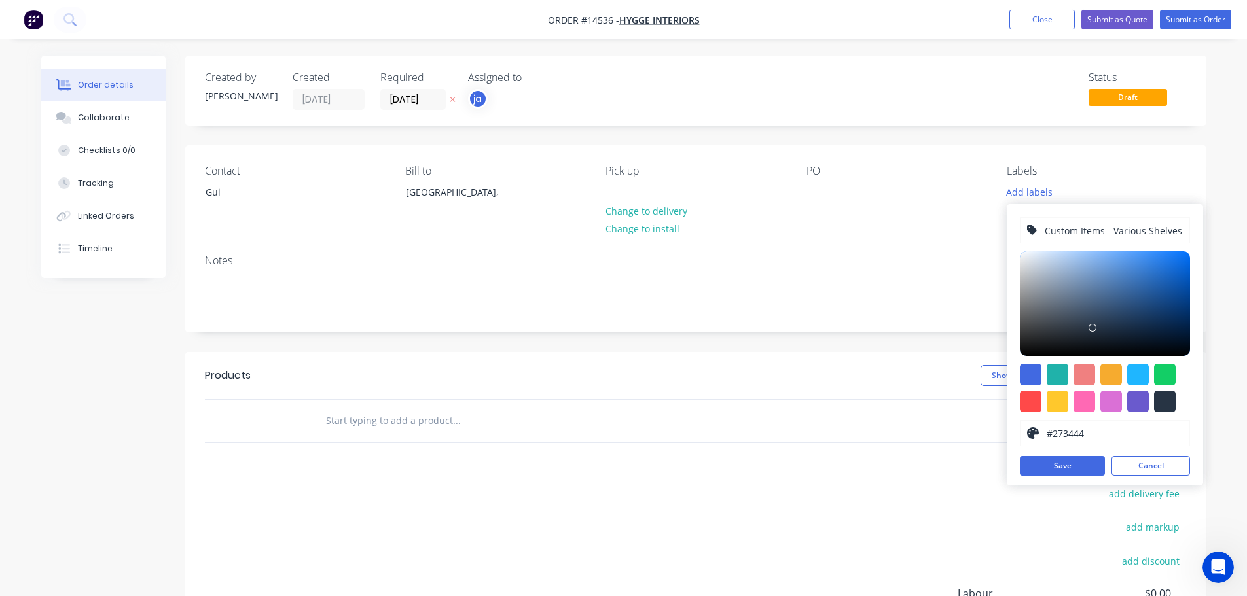
scroll to position [0, 46]
type input "Custom Items - Various Shelves + Footrails"
click at [1048, 458] on button "Save" at bounding box center [1062, 466] width 85 height 20
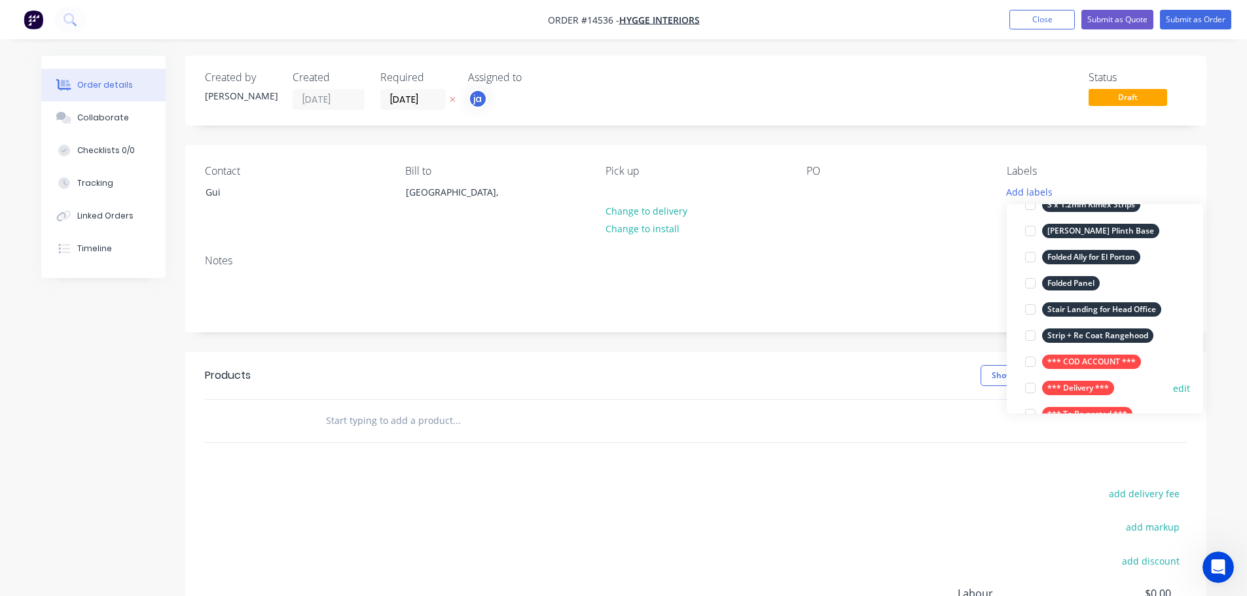
scroll to position [131, 0]
drag, startPoint x: 1084, startPoint y: 361, endPoint x: 886, endPoint y: 394, distance: 200.3
click at [1083, 361] on div "*** COD ACCOUNT ***" at bounding box center [1091, 361] width 99 height 14
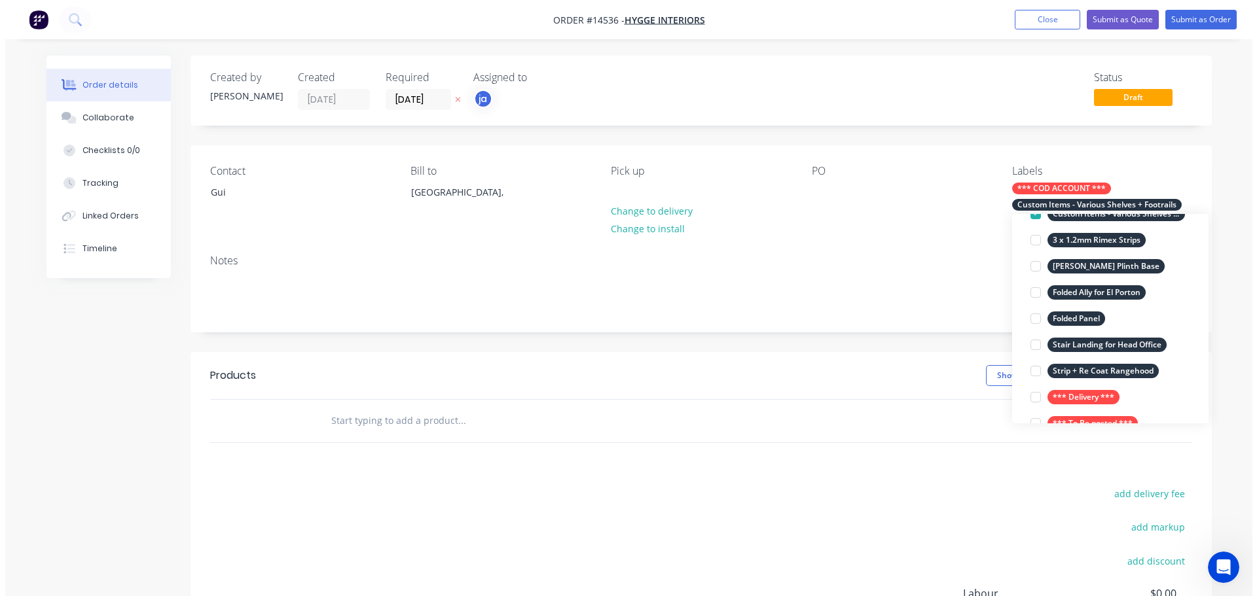
scroll to position [0, 0]
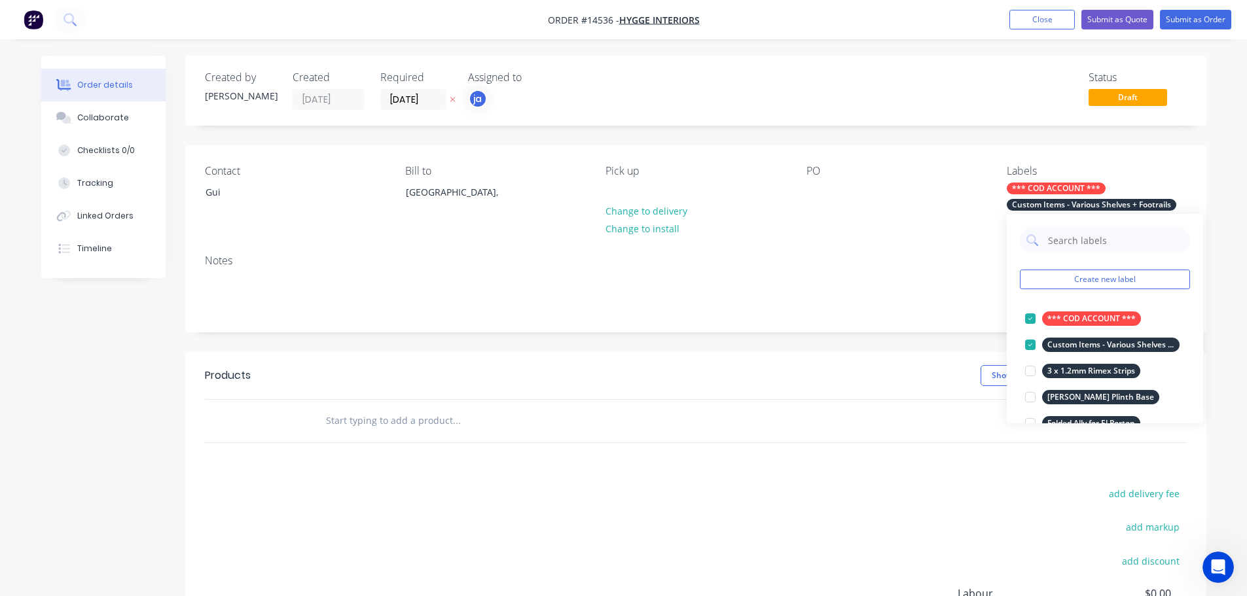
click at [394, 424] on input "text" at bounding box center [456, 421] width 262 height 26
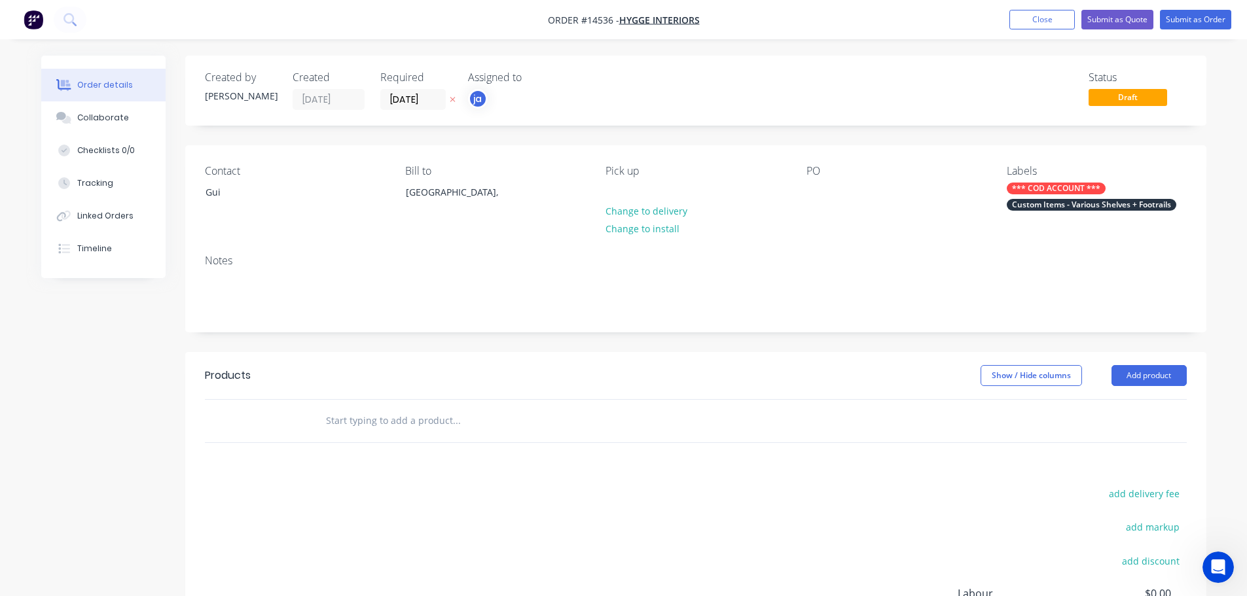
paste input "Custom Items - Various Shelves + Footrails"
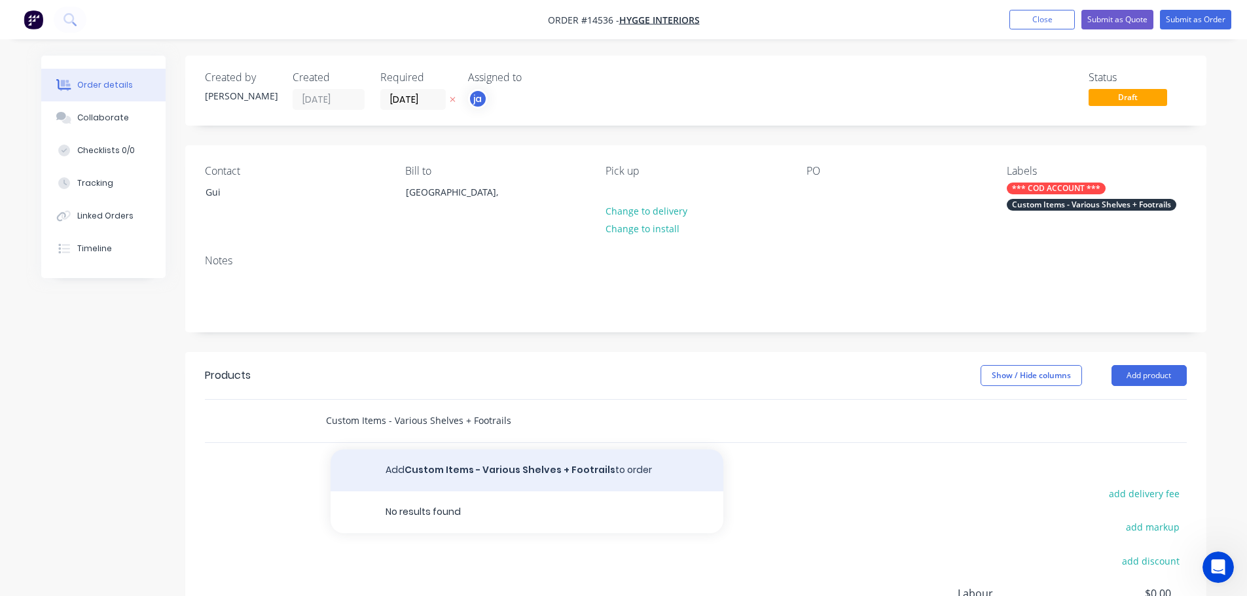
type input "Custom Items - Various Shelves + Footrails"
click at [432, 459] on button "Add Custom Items - Various Shelves + Footrails to order" at bounding box center [527, 471] width 393 height 42
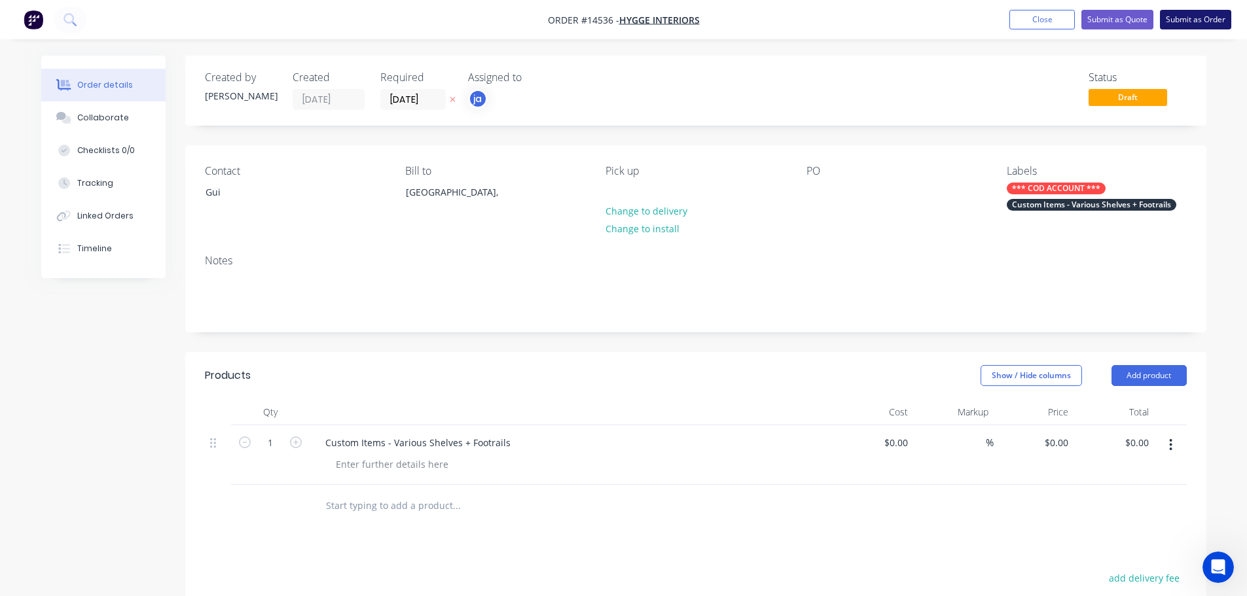
click at [1211, 12] on button "Submit as Order" at bounding box center [1195, 20] width 71 height 20
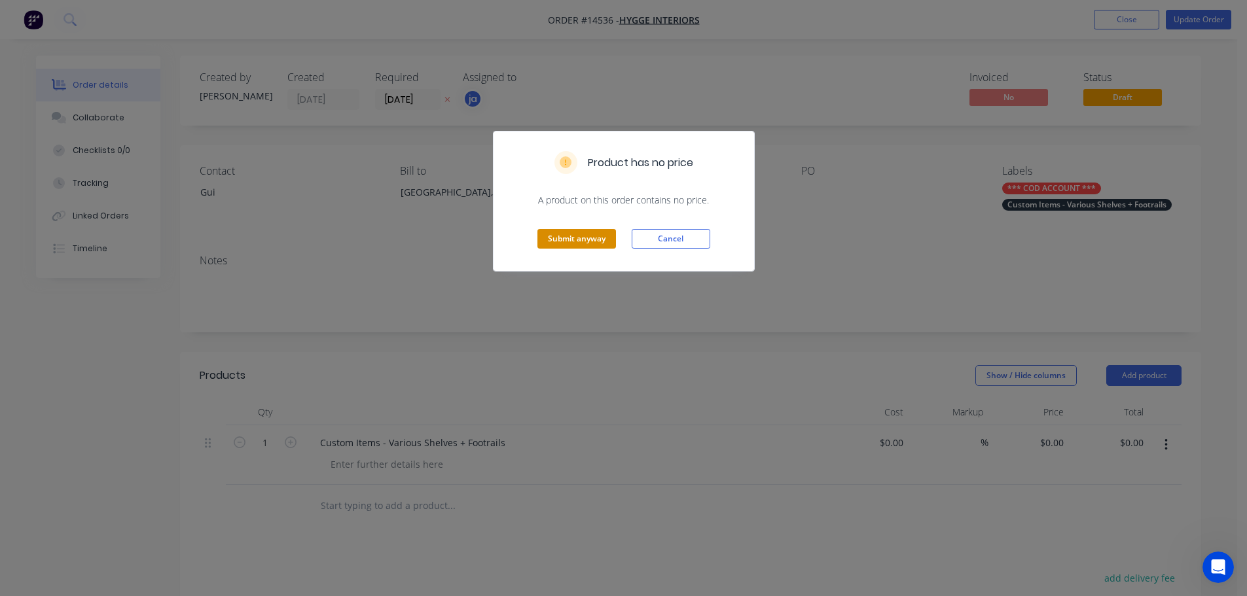
click at [596, 239] on button "Submit anyway" at bounding box center [576, 239] width 79 height 20
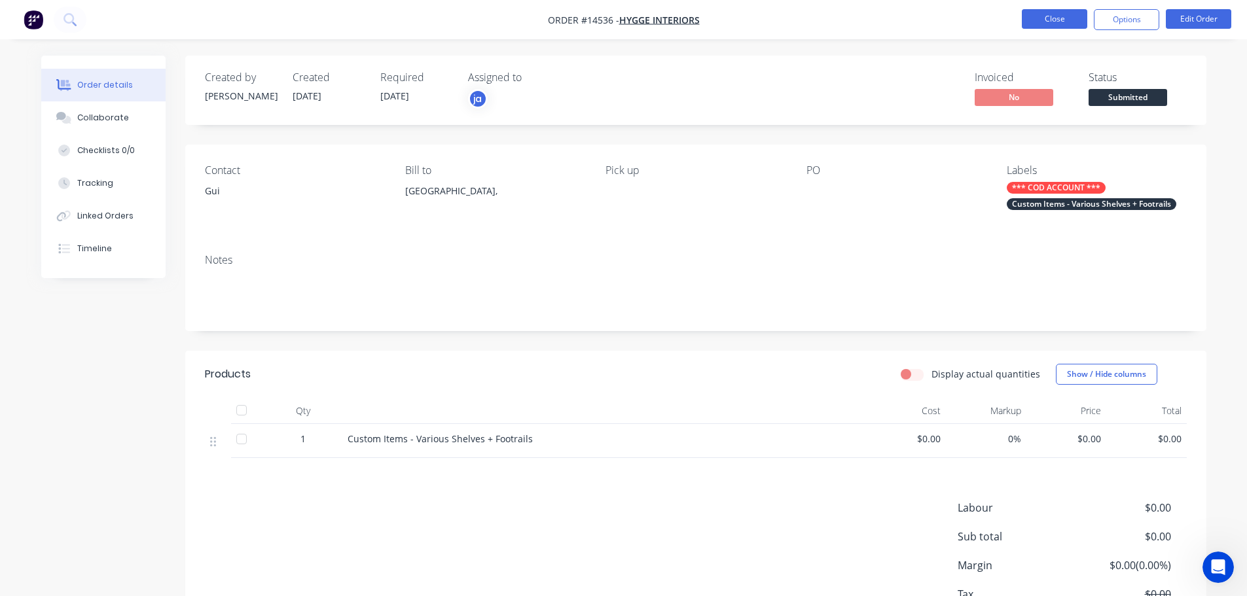
click at [1067, 25] on button "Close" at bounding box center [1054, 19] width 65 height 20
